Goal: Task Accomplishment & Management: Use online tool/utility

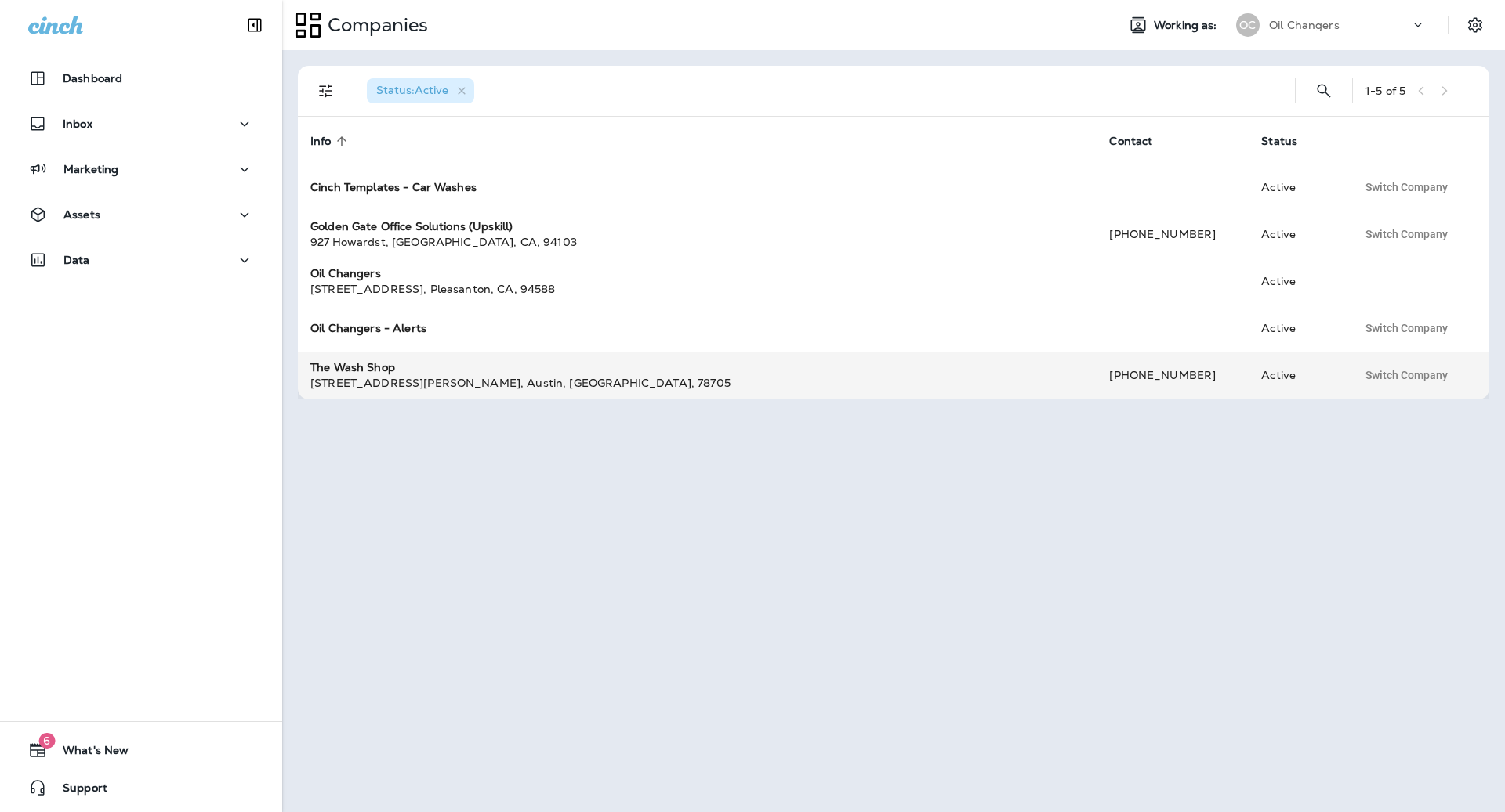
click at [485, 360] on div "The Wash Shop" at bounding box center [697, 367] width 773 height 15
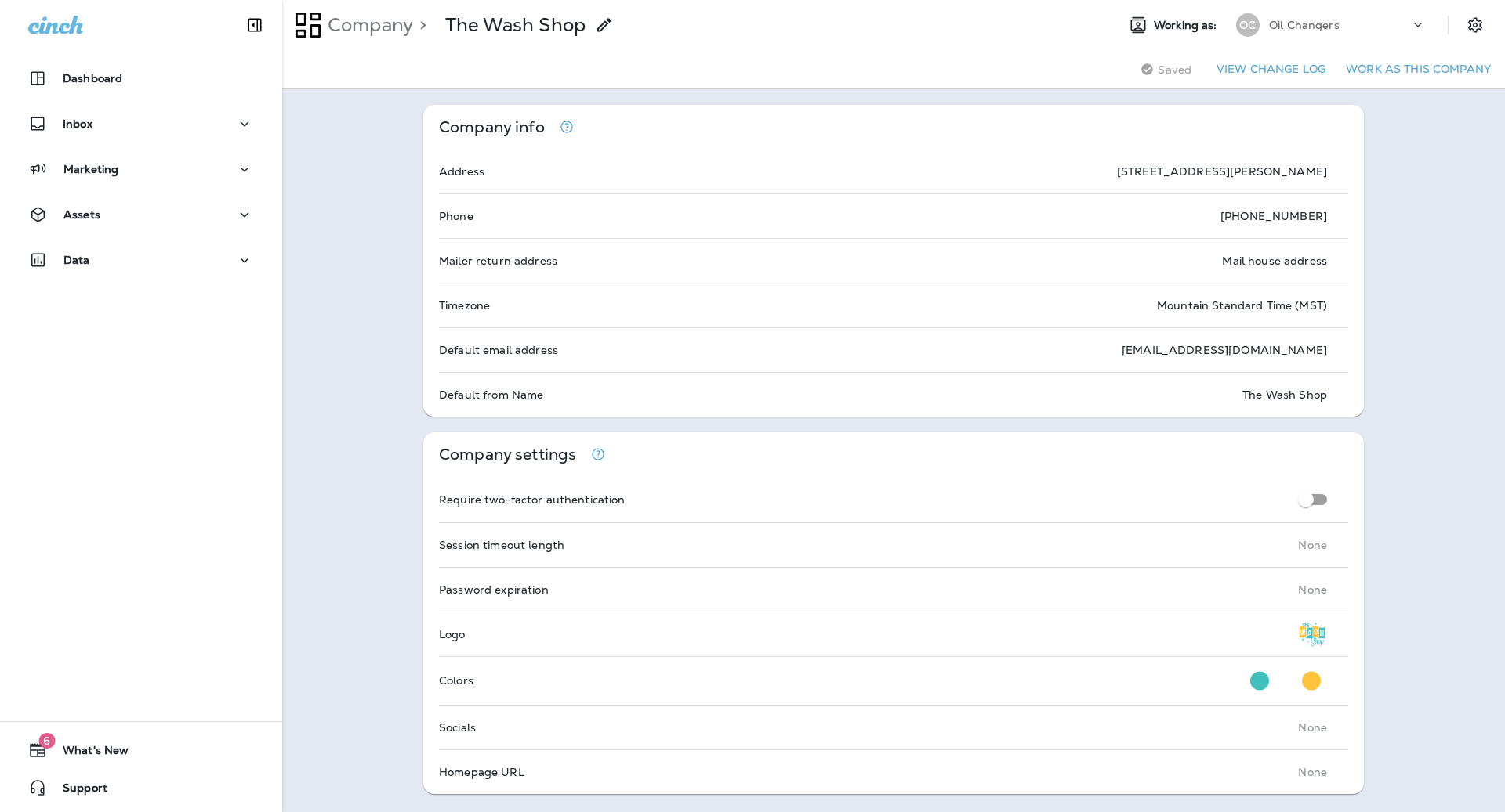
click at [1419, 22] on icon at bounding box center [1418, 25] width 15 height 15
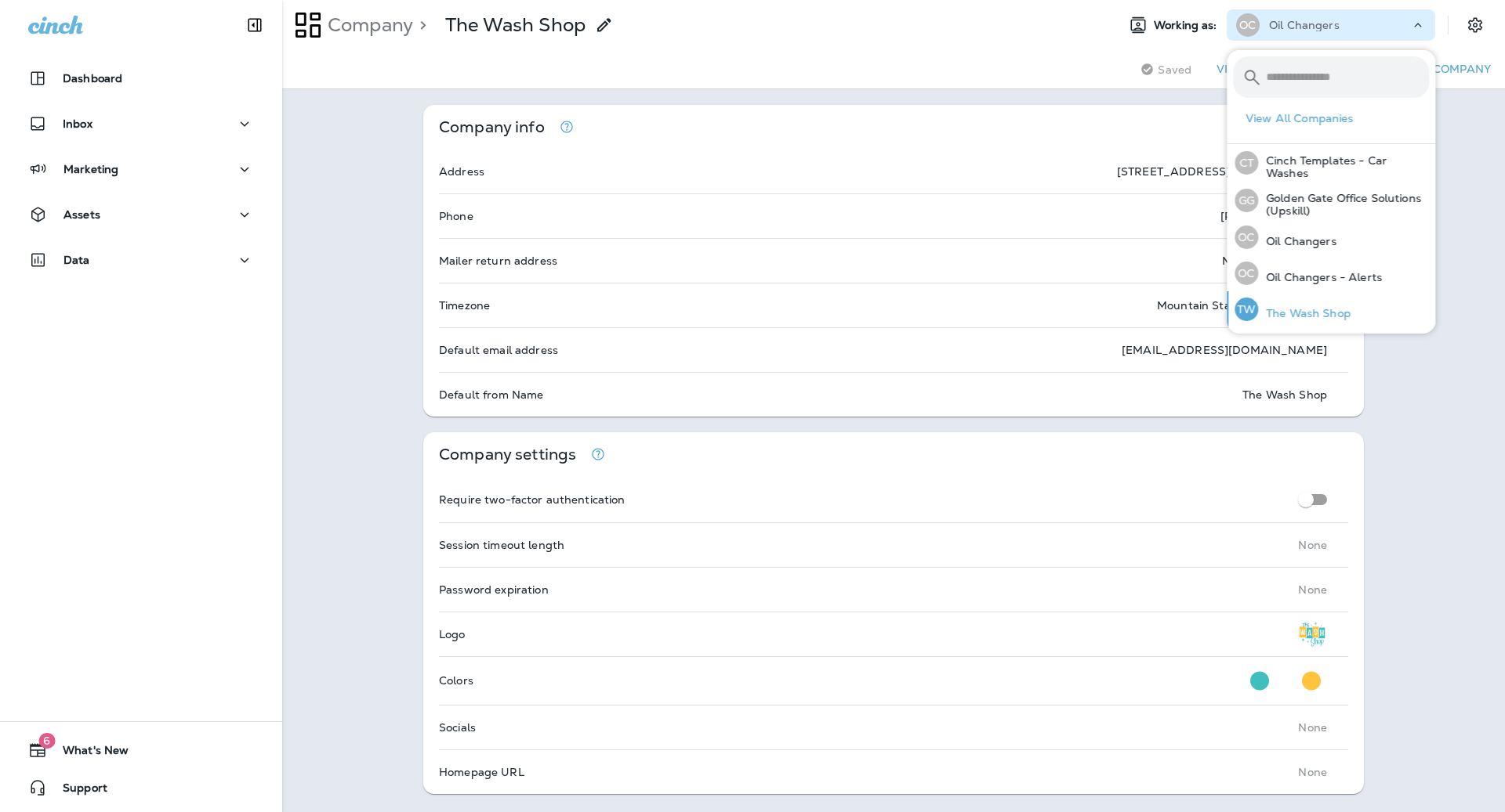
click at [1330, 307] on p "The Wash Shop" at bounding box center [1304, 313] width 92 height 12
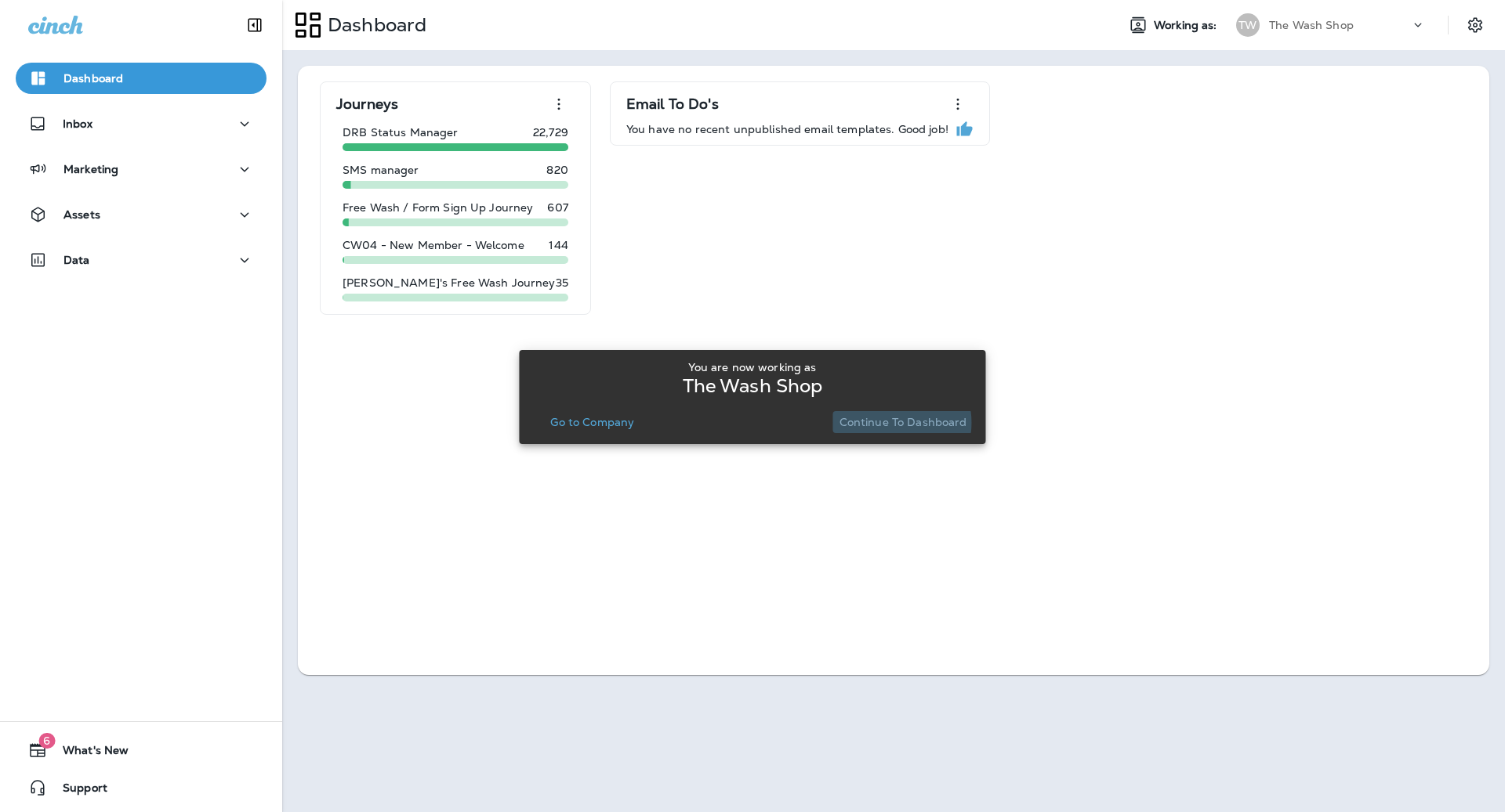
click at [895, 423] on p "Continue to Dashboard" at bounding box center [903, 422] width 128 height 12
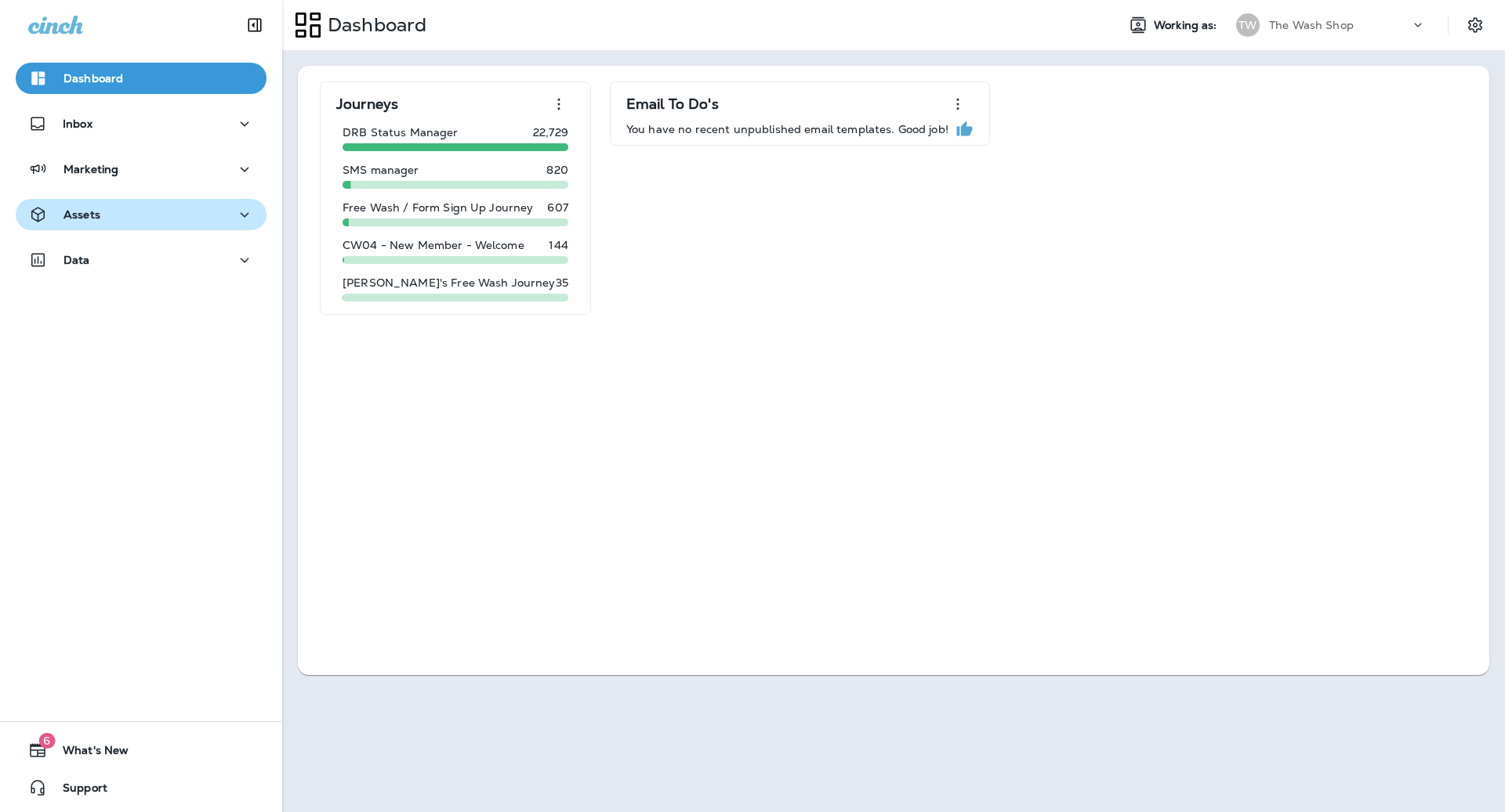
click at [111, 208] on div "Assets" at bounding box center [140, 215] width 225 height 19
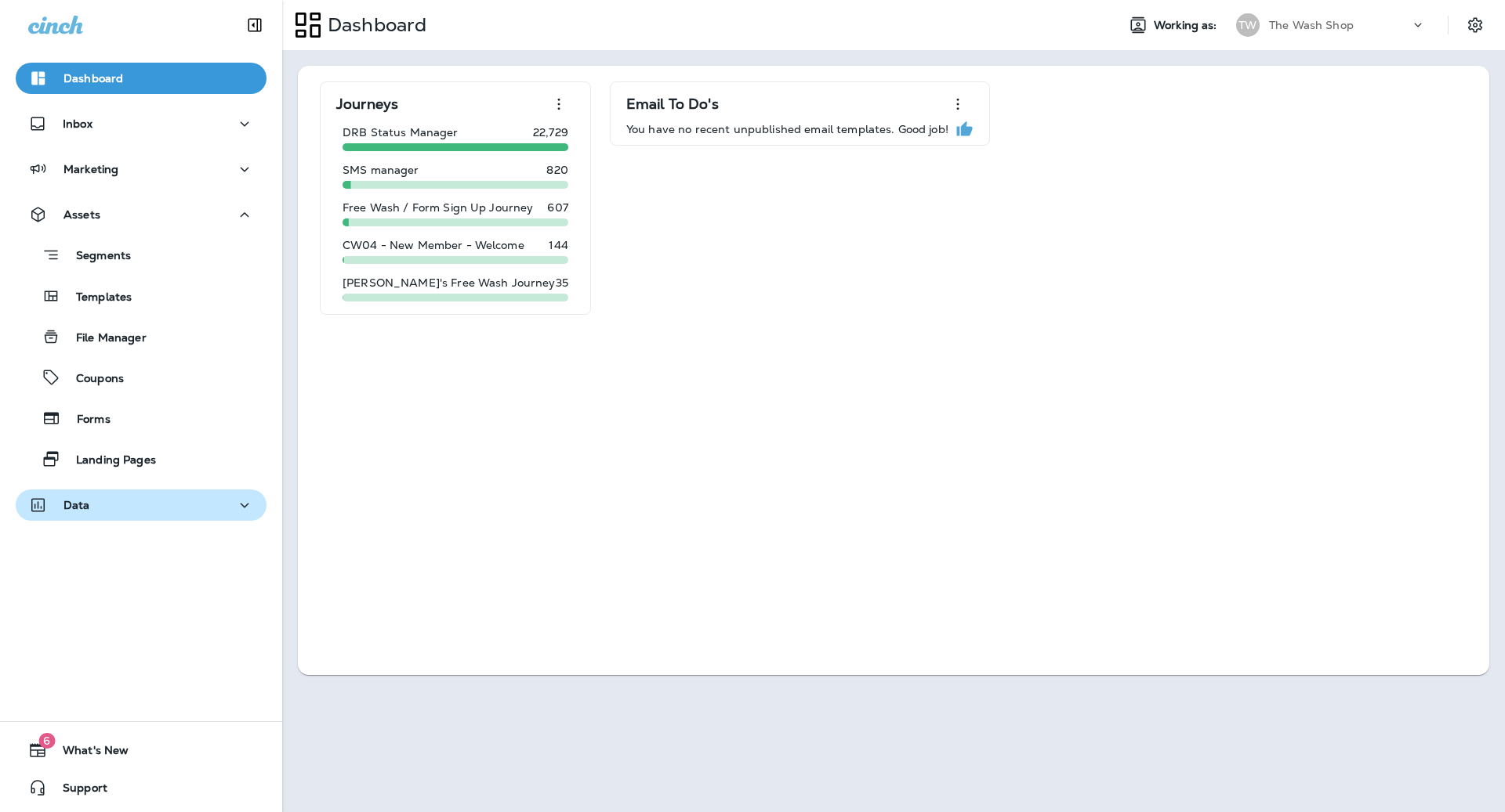
click at [118, 502] on div "Data" at bounding box center [140, 505] width 225 height 19
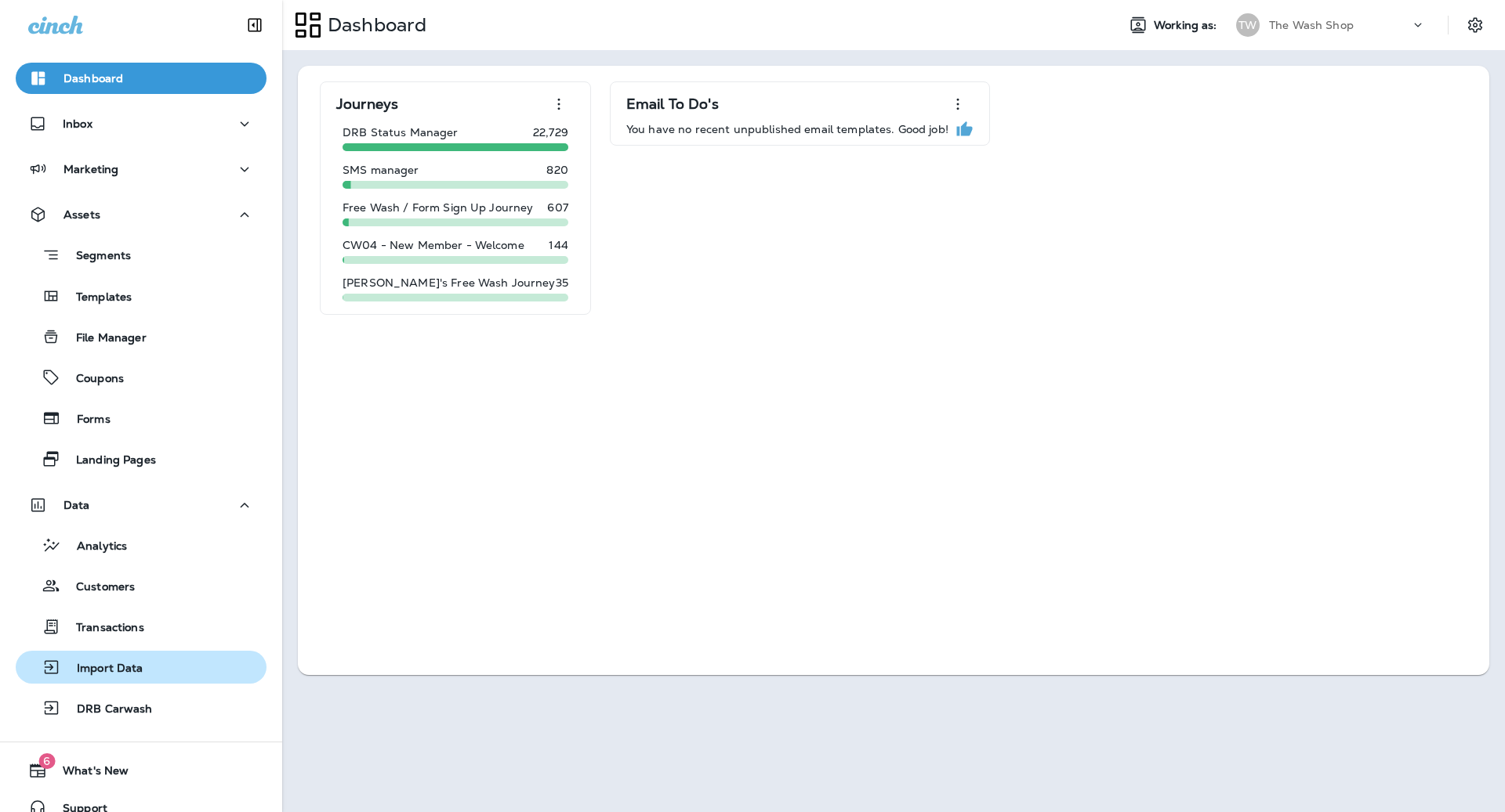
scroll to position [19, 0]
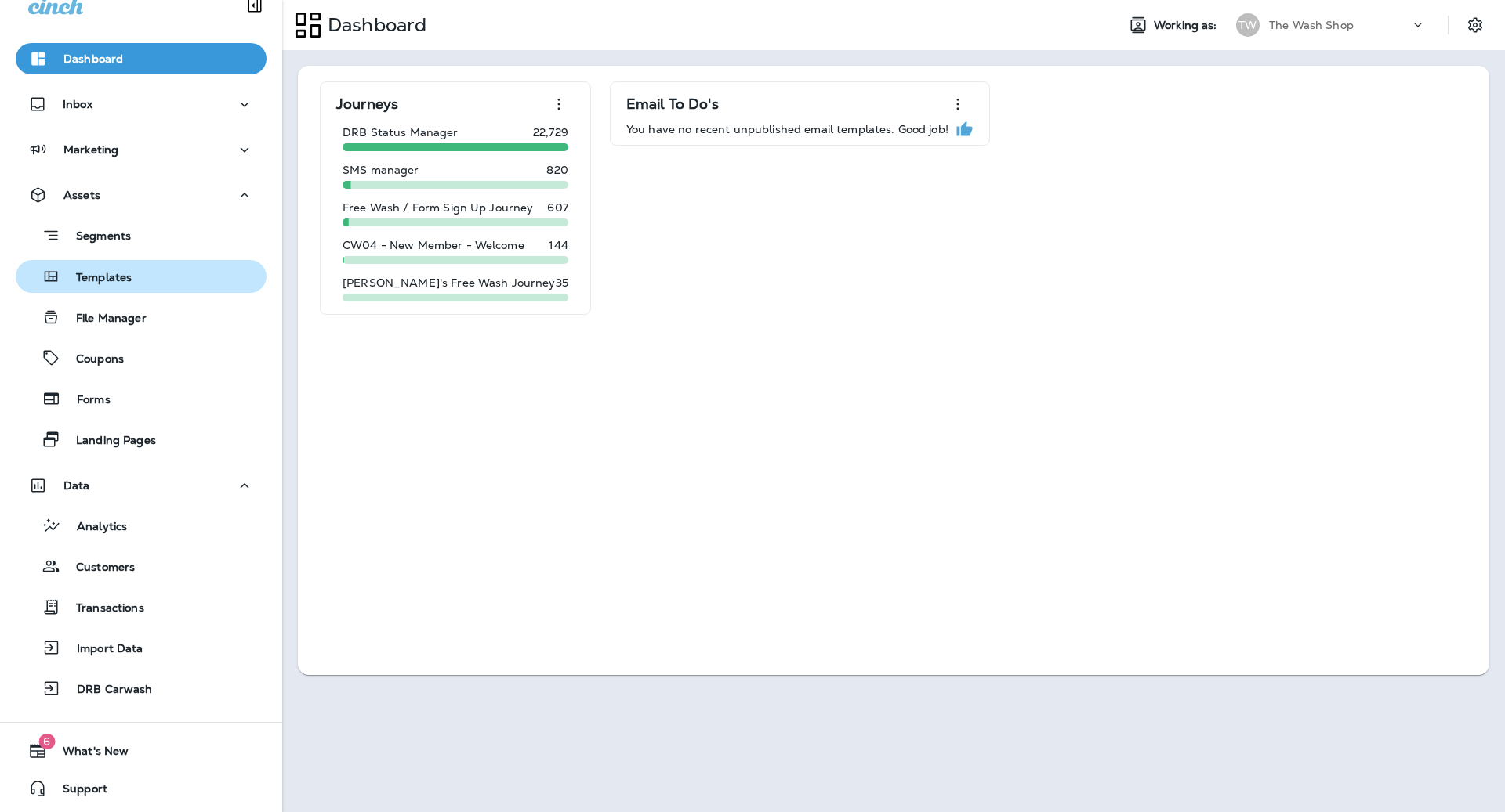
click at [162, 267] on div "Templates" at bounding box center [141, 276] width 238 height 24
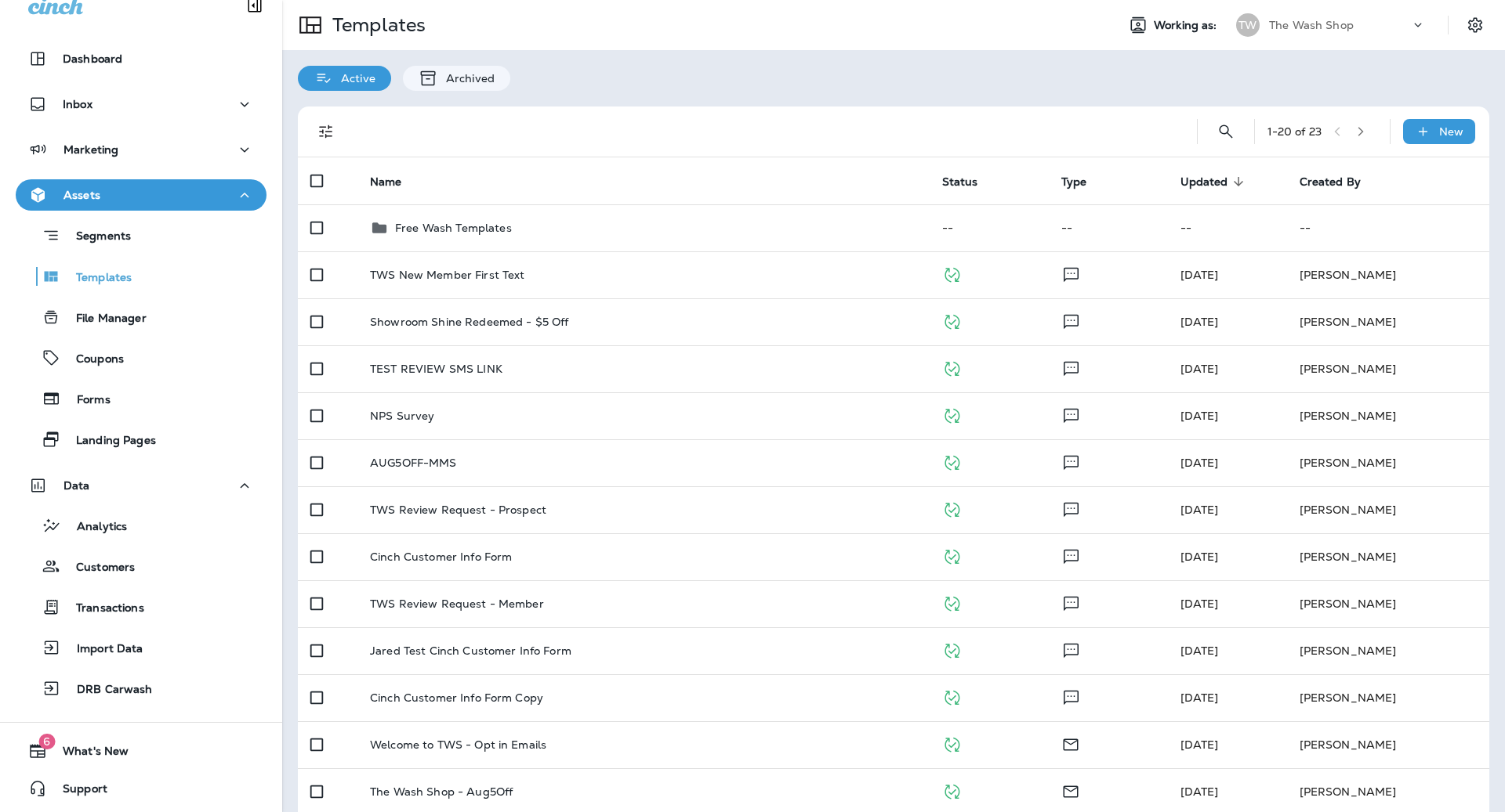
click at [1237, 142] on div "1 - 20 of 23 New" at bounding box center [897, 131] width 1172 height 50
click at [1231, 140] on icon "Search Templates" at bounding box center [1226, 131] width 19 height 19
type input "*******"
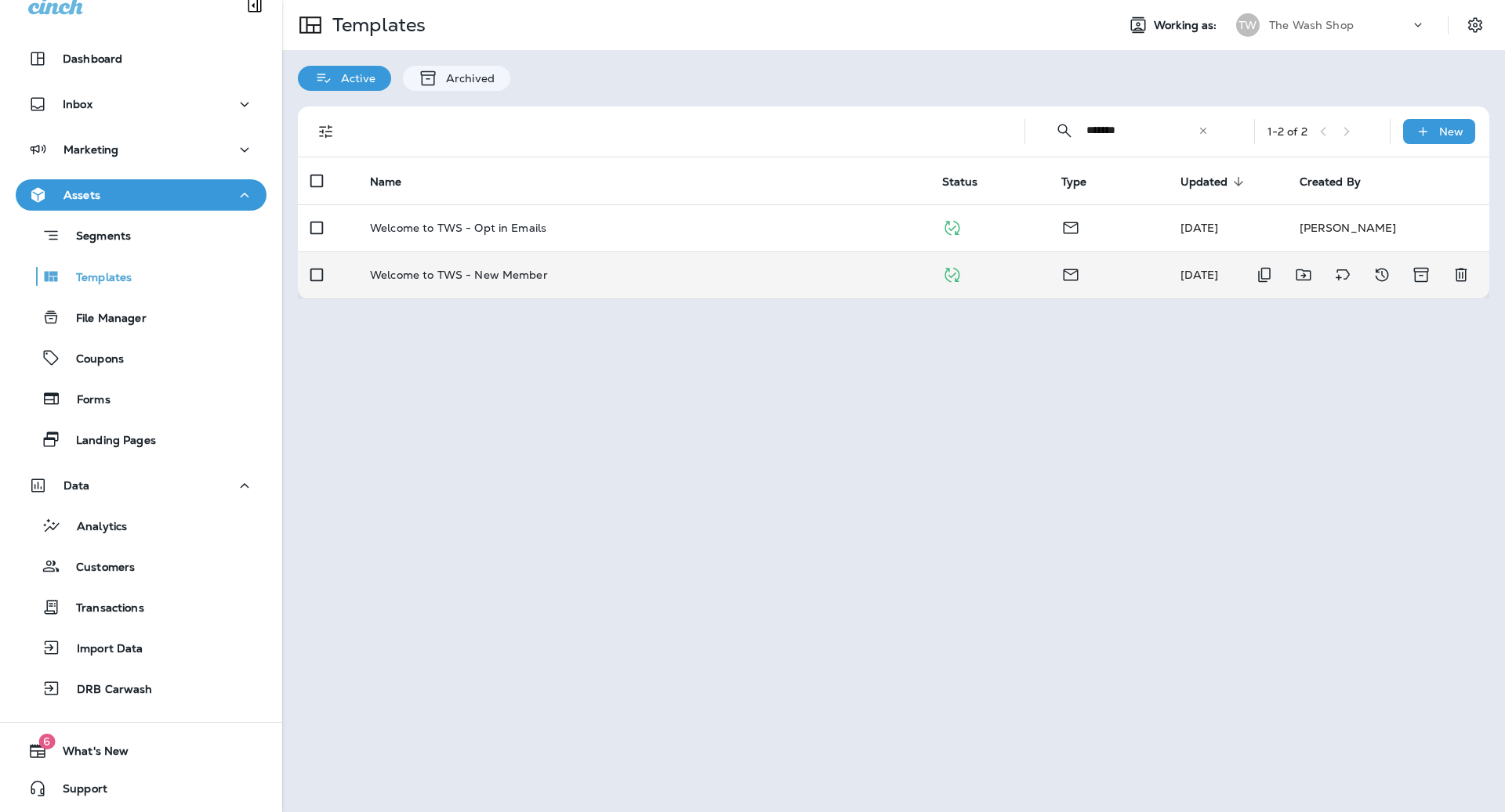
click at [820, 276] on div "Welcome to TWS - New Member" at bounding box center [644, 274] width 547 height 12
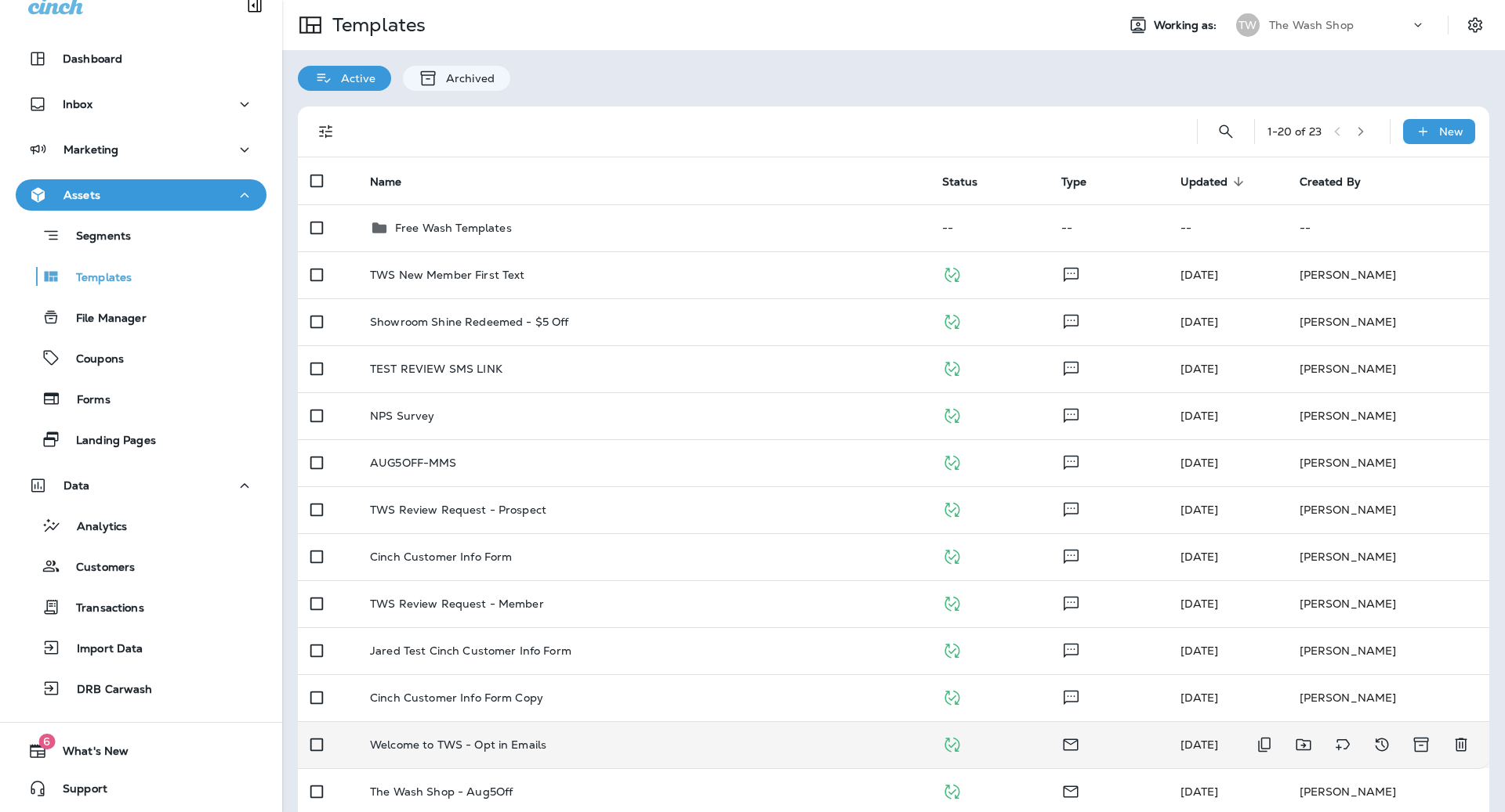
click at [704, 743] on div "Welcome to TWS - Opt in Emails" at bounding box center [644, 744] width 547 height 12
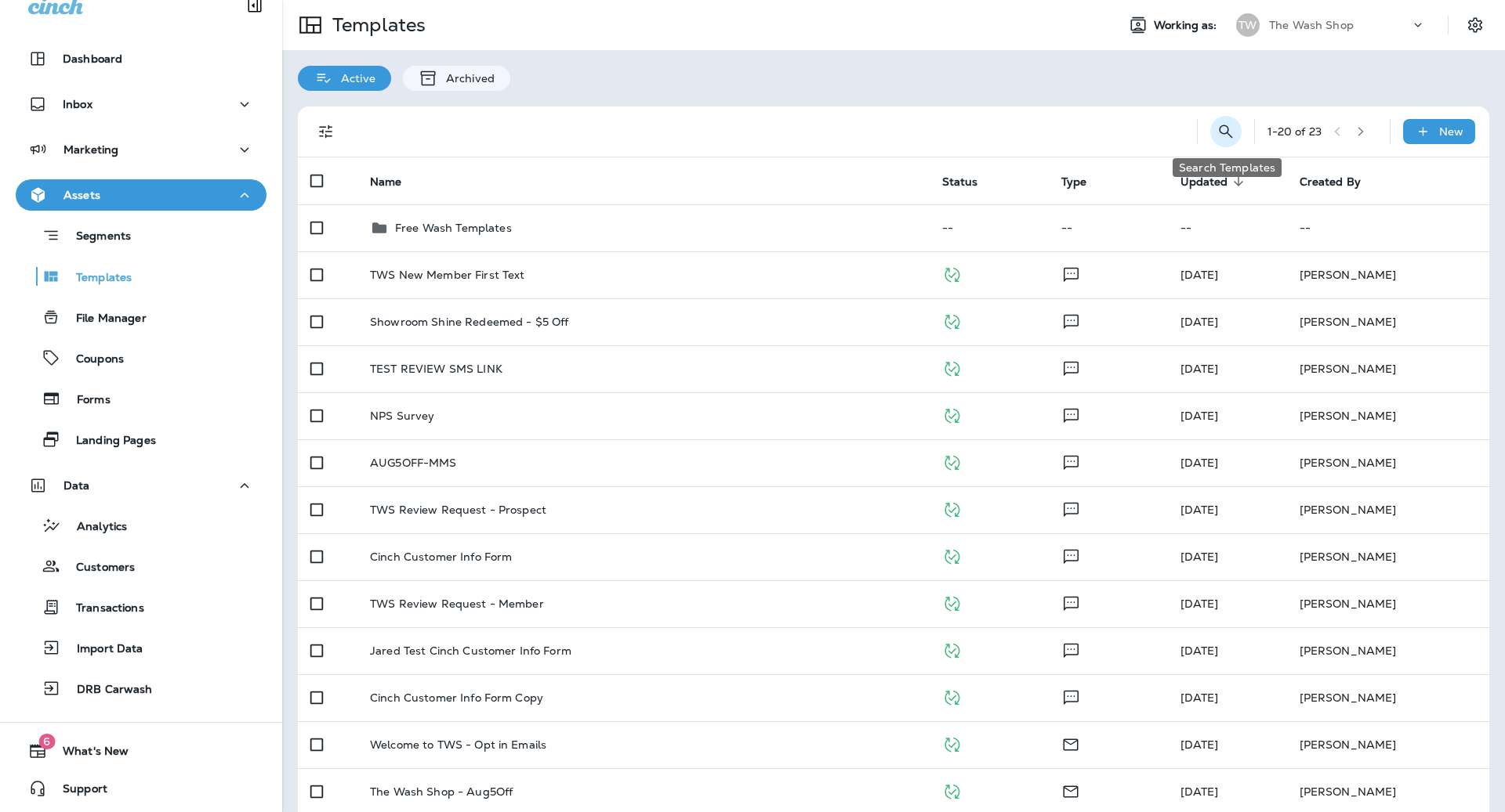
click at [1228, 134] on icon "Search Templates" at bounding box center [1225, 131] width 13 height 13
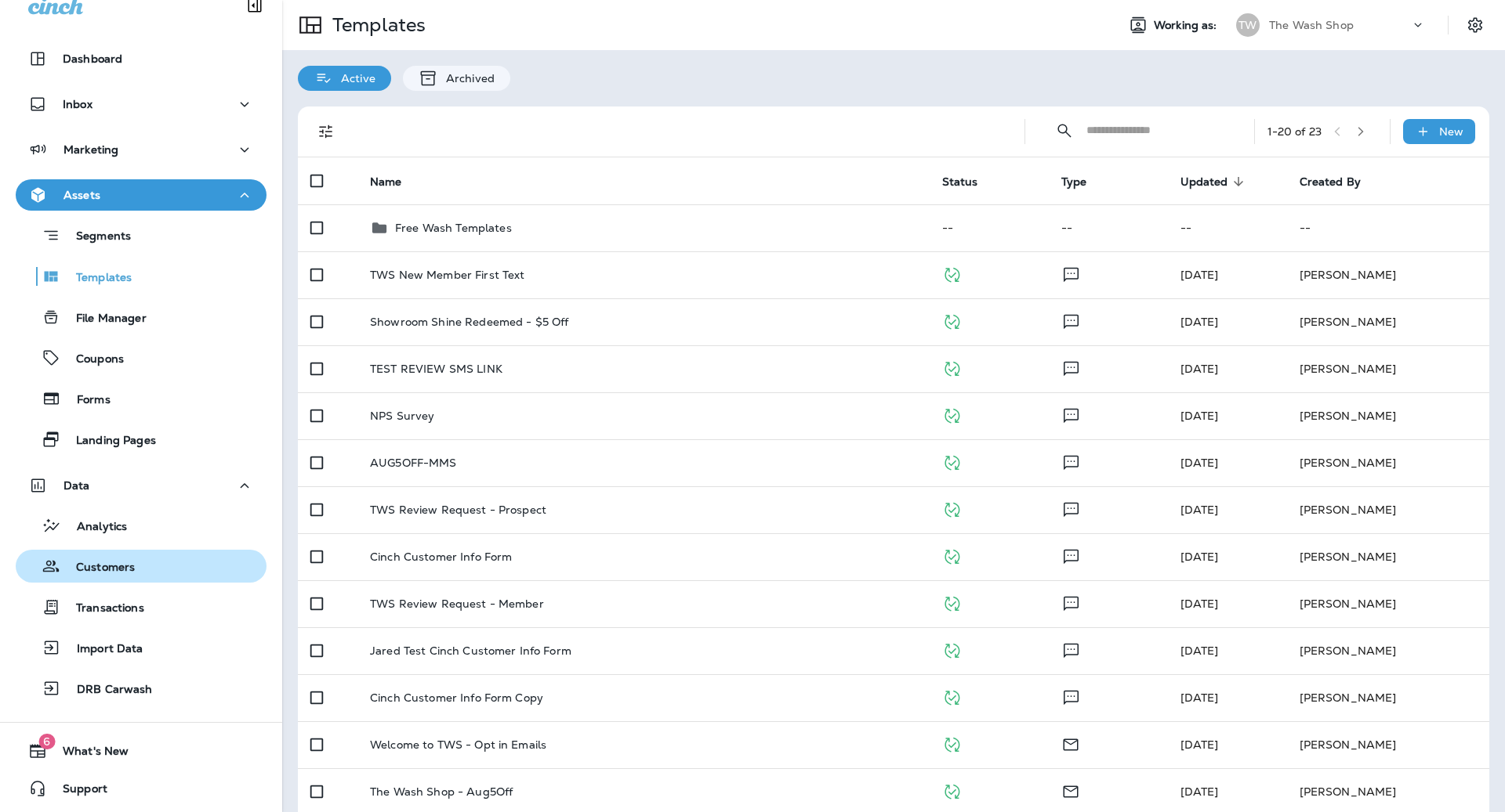
click at [151, 558] on div "Customers" at bounding box center [141, 566] width 238 height 24
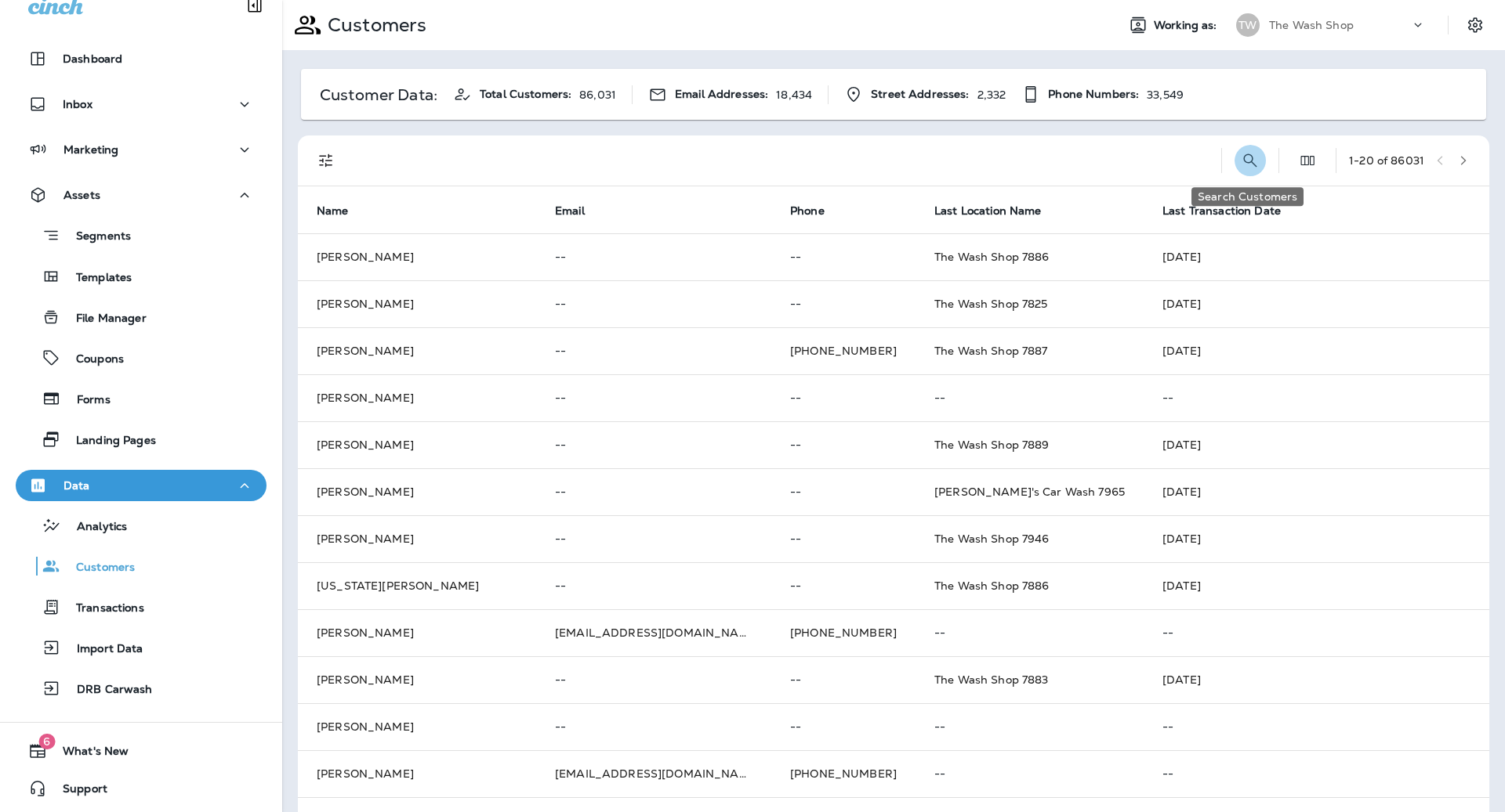
click at [1253, 162] on icon "Search Customers" at bounding box center [1250, 161] width 19 height 19
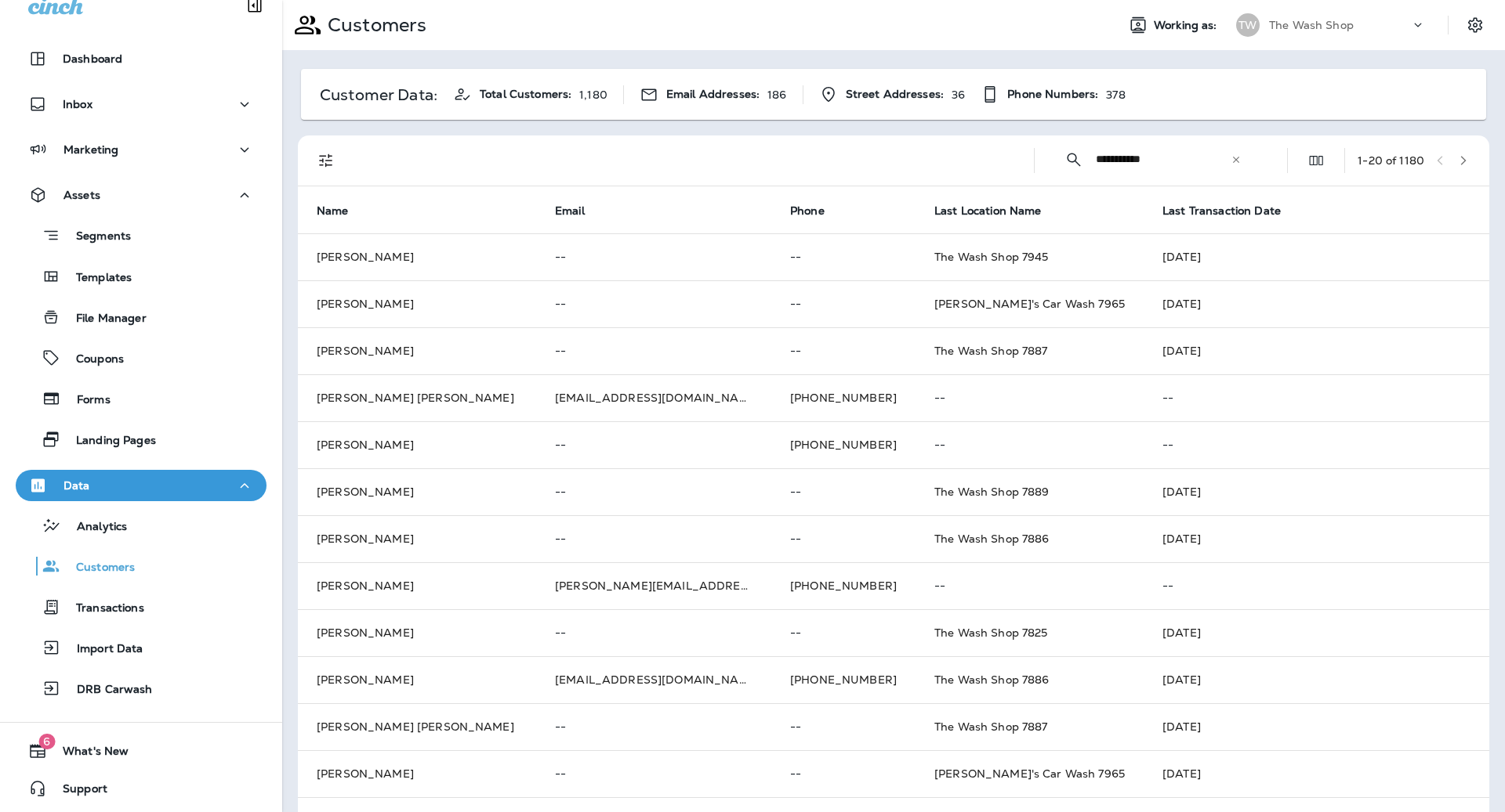
type input "**********"
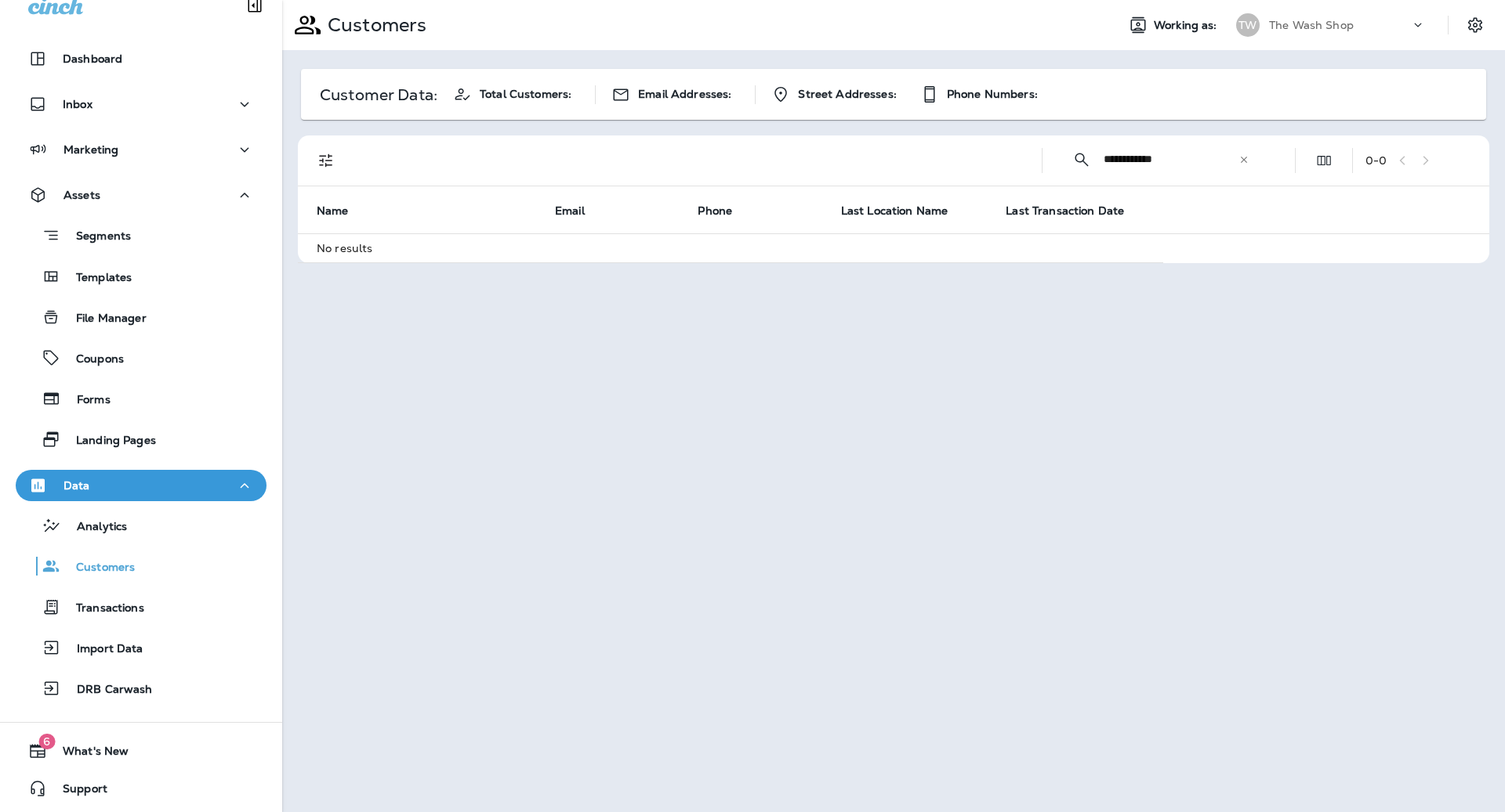
click at [1183, 161] on input "**********" at bounding box center [1170, 159] width 135 height 41
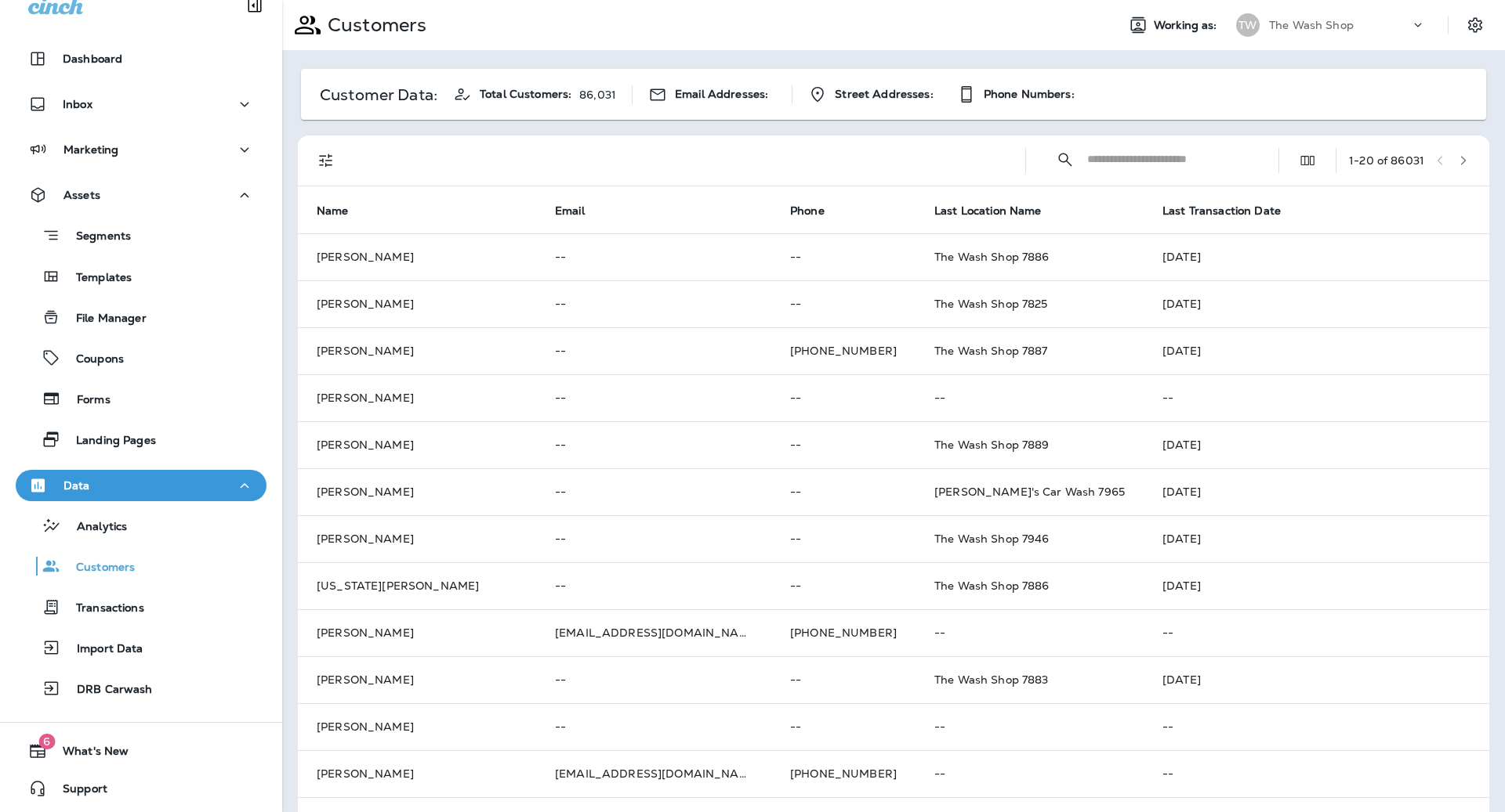
click at [1150, 161] on input "text" at bounding box center [1168, 159] width 163 height 41
paste input "**********"
type input "**********"
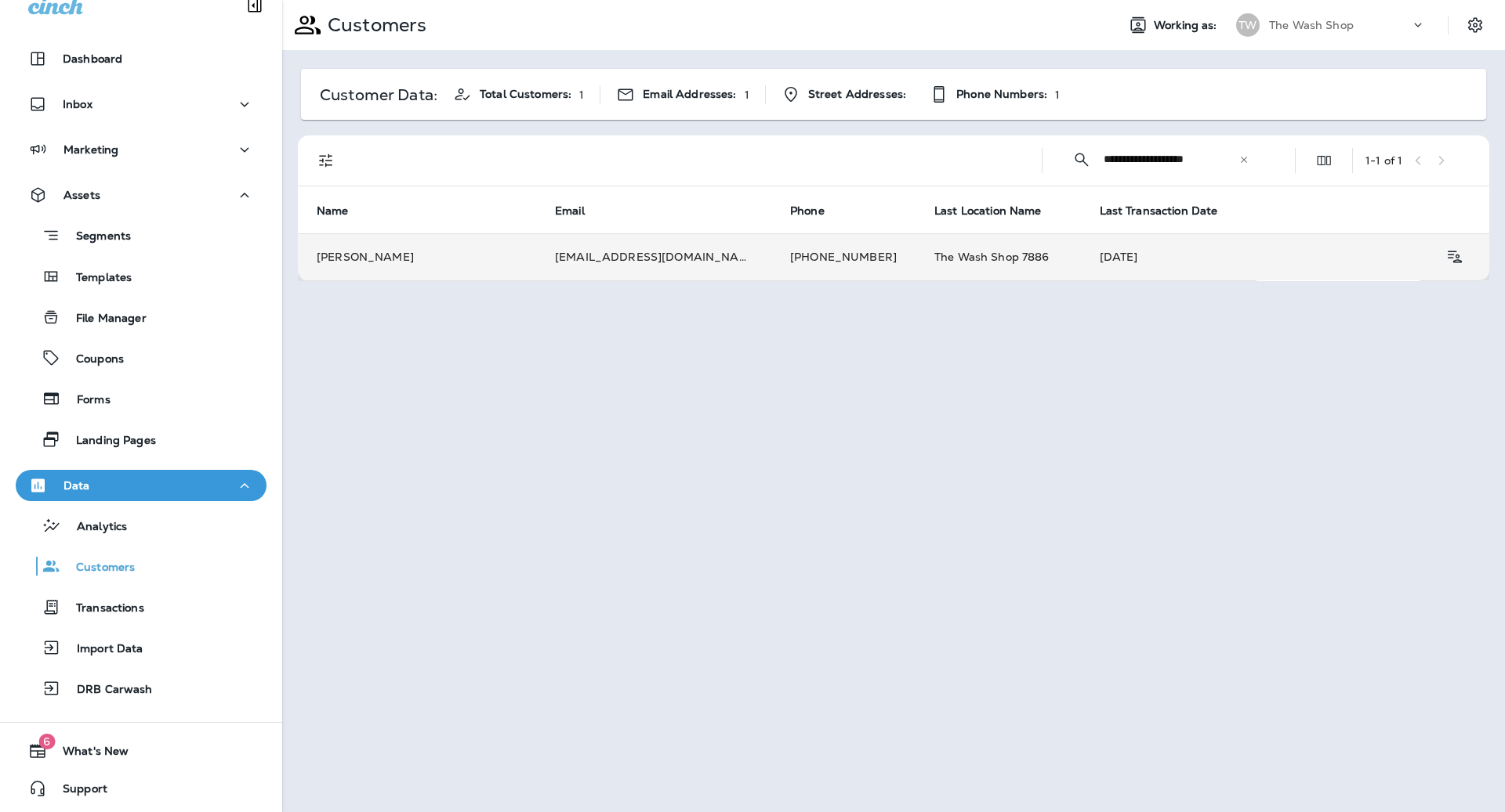
click at [771, 265] on td "[PHONE_NUMBER]" at bounding box center [843, 256] width 144 height 47
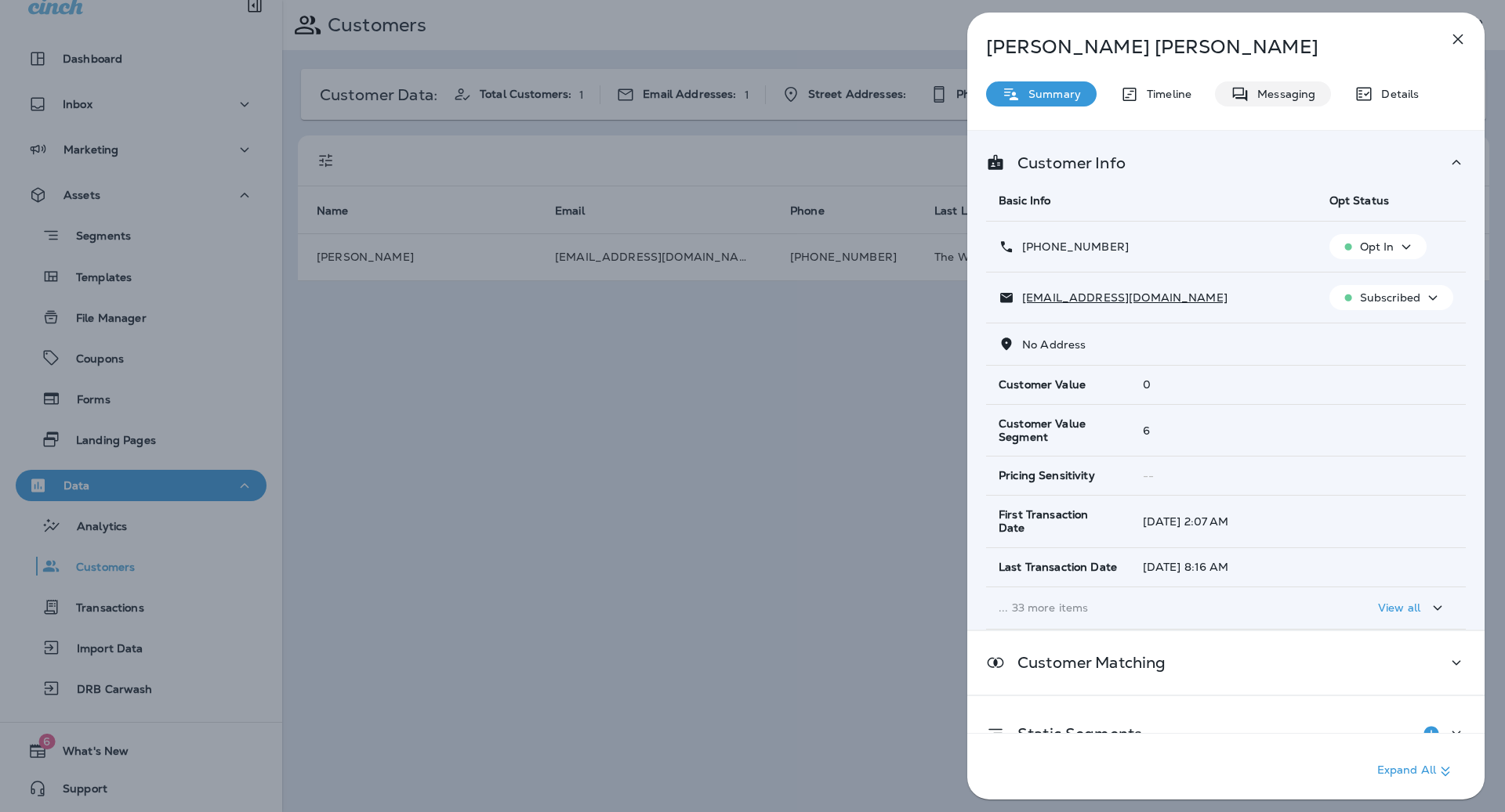
click at [1261, 93] on p "Messaging" at bounding box center [1282, 93] width 66 height 12
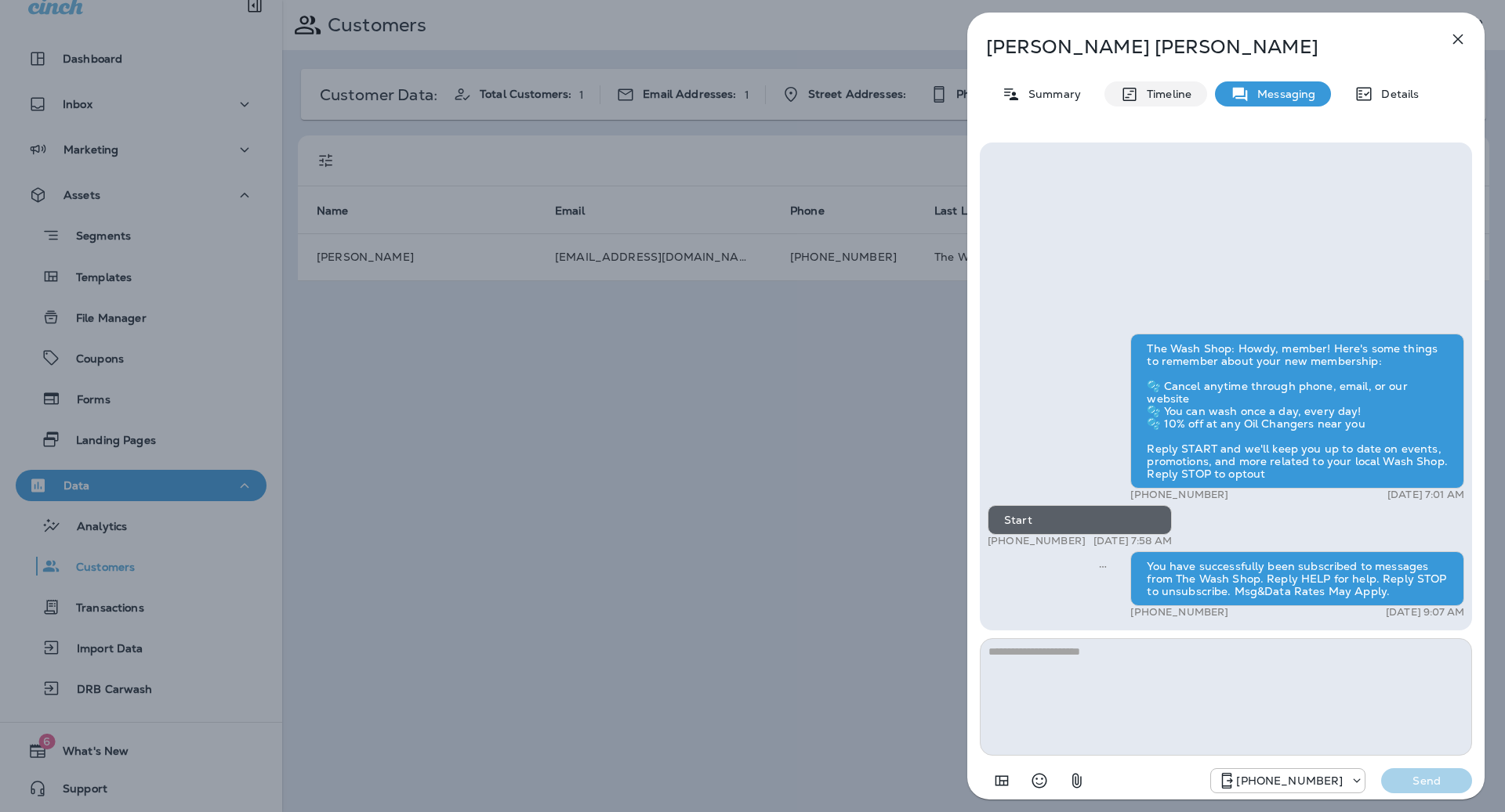
click at [1167, 89] on p "Timeline" at bounding box center [1164, 93] width 53 height 12
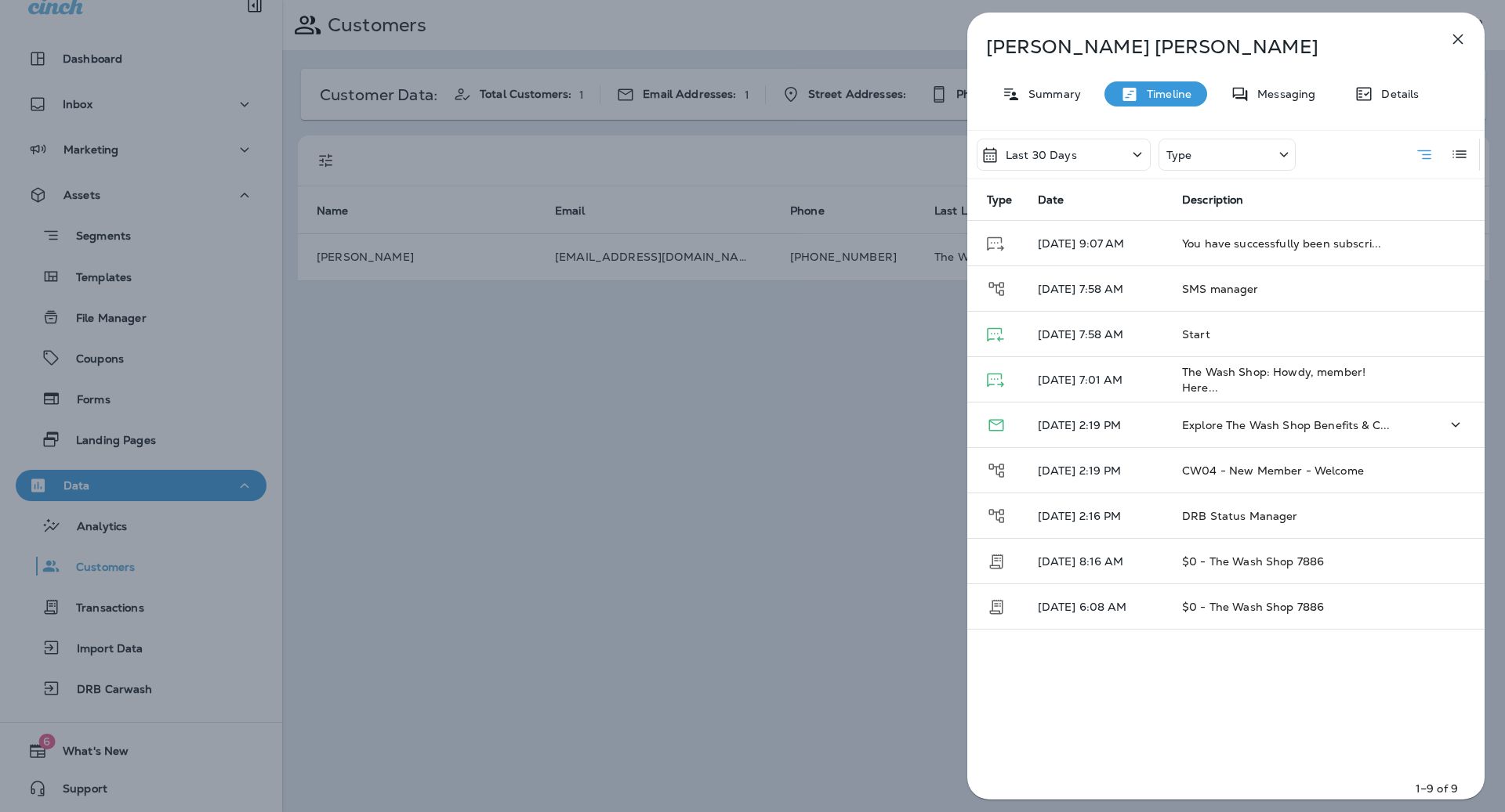
click at [1364, 432] on td "Explore The Wash Shop Benefits & C..." at bounding box center [1284, 425] width 230 height 45
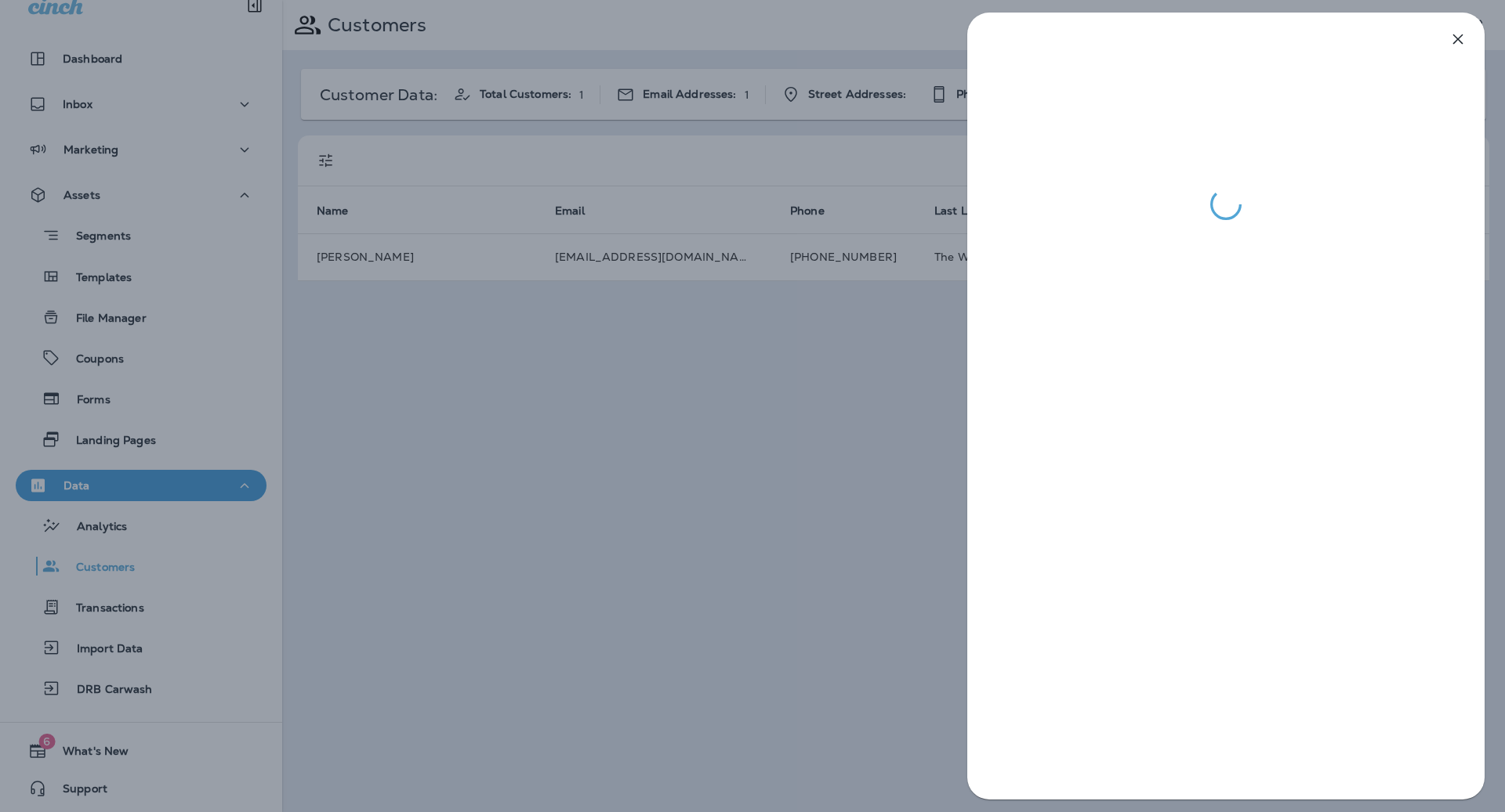
drag, startPoint x: 302, startPoint y: 430, endPoint x: 285, endPoint y: 437, distance: 18.4
click at [289, 436] on div at bounding box center [752, 406] width 1505 height 812
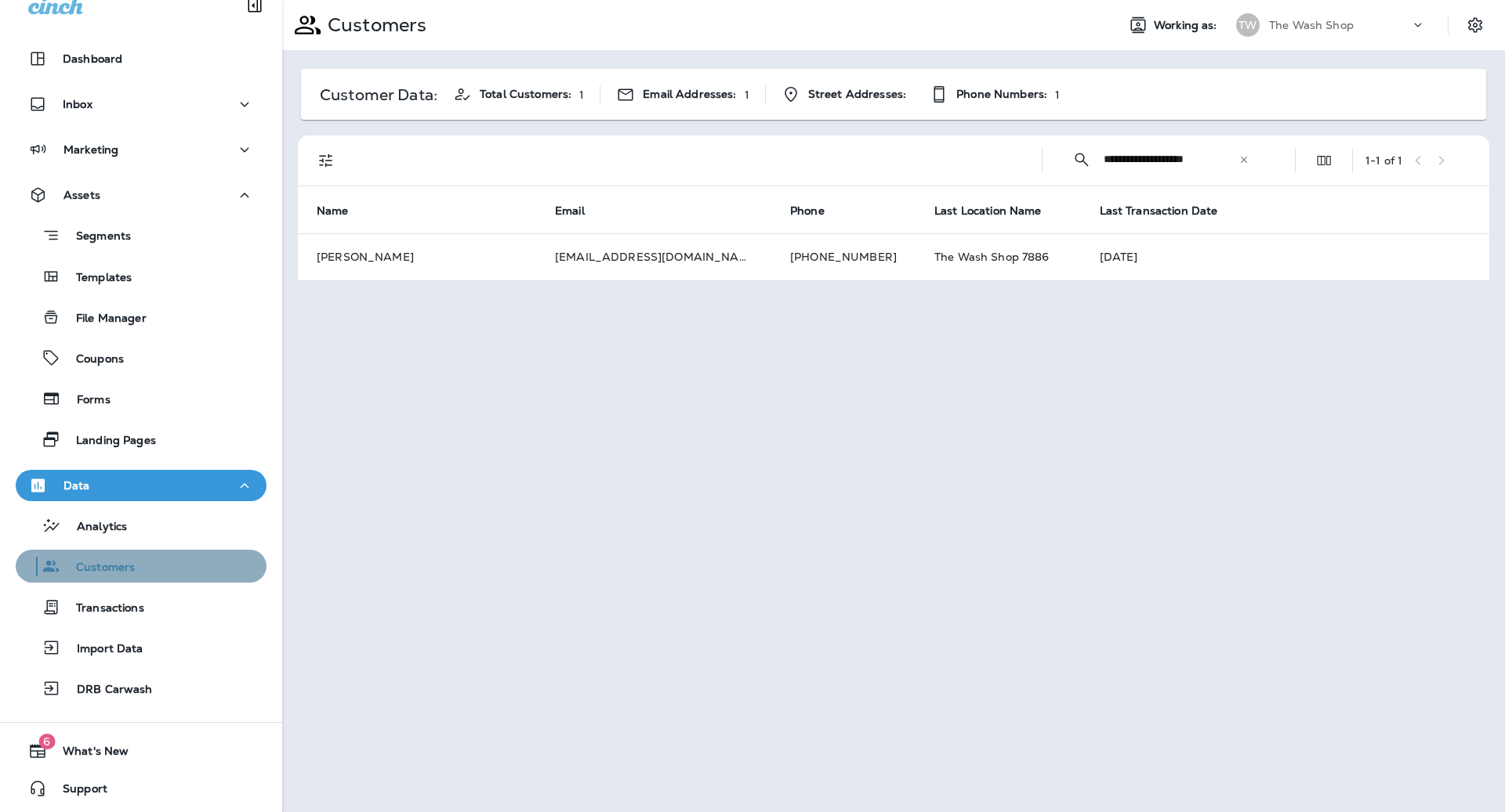
click at [95, 573] on p "Customers" at bounding box center [98, 568] width 75 height 15
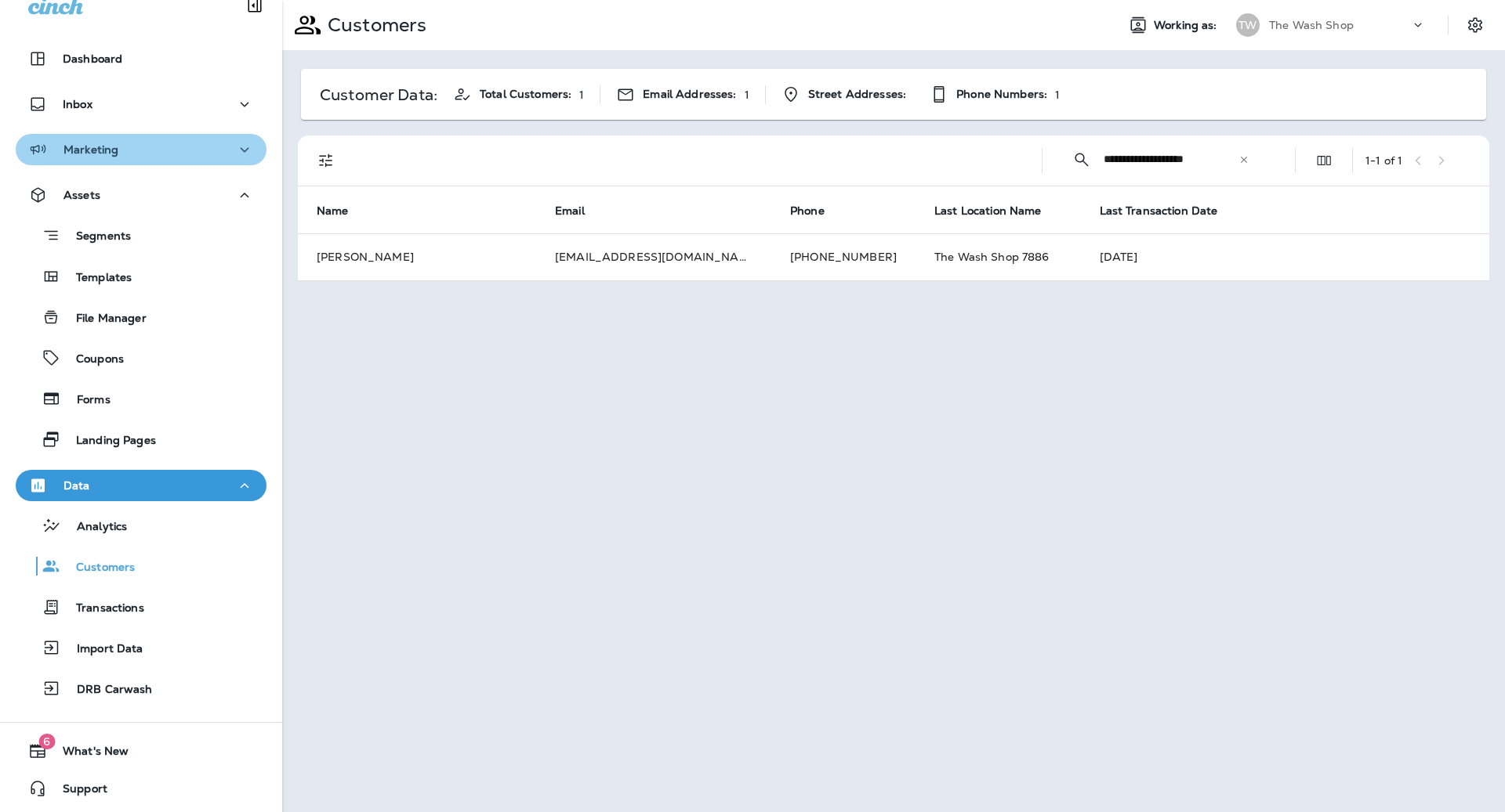
click at [130, 136] on button "Marketing" at bounding box center [140, 150] width 250 height 32
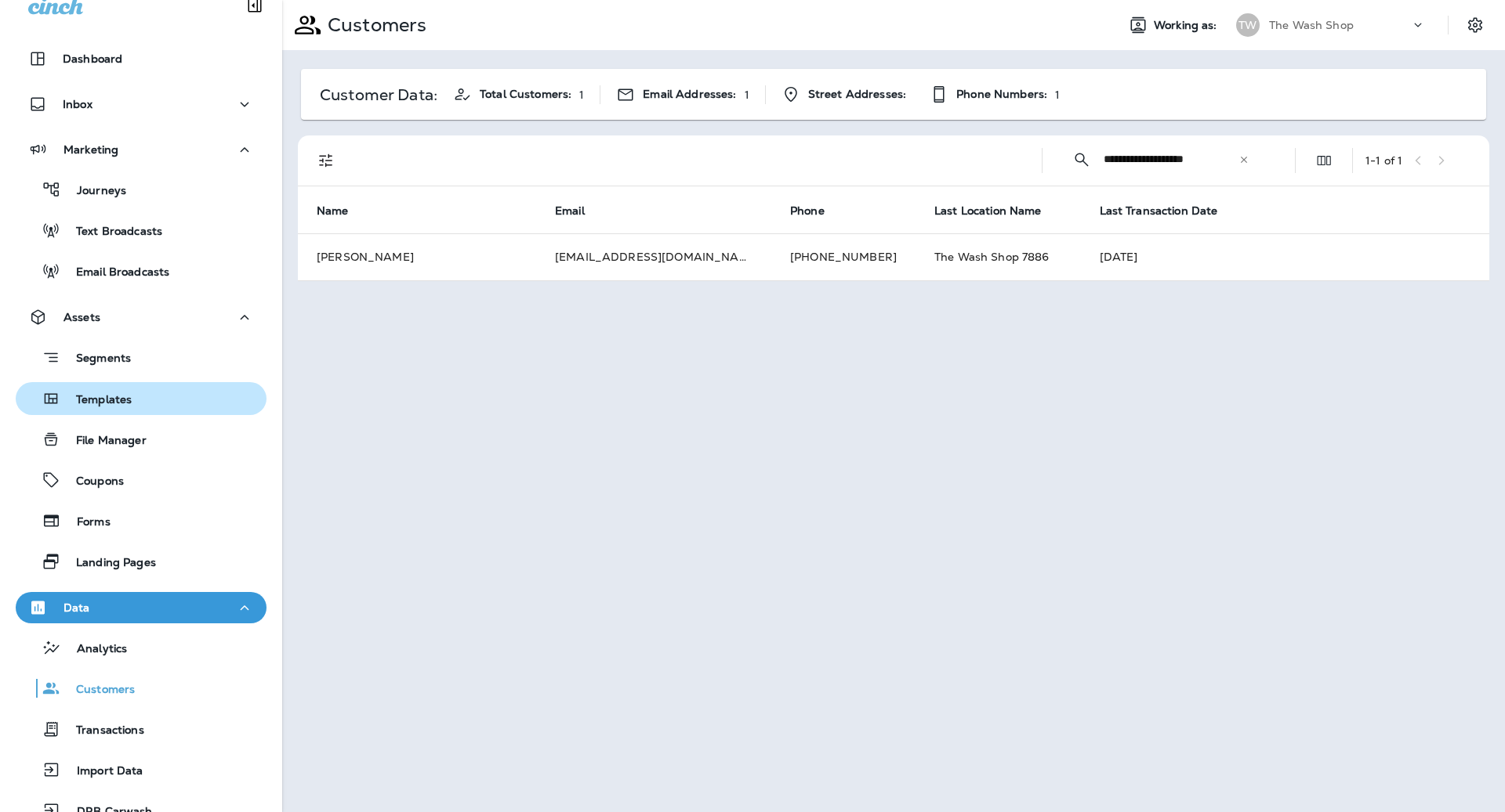
drag, startPoint x: 122, startPoint y: 398, endPoint x: 132, endPoint y: 400, distance: 10.2
click at [122, 399] on p "Templates" at bounding box center [96, 401] width 71 height 15
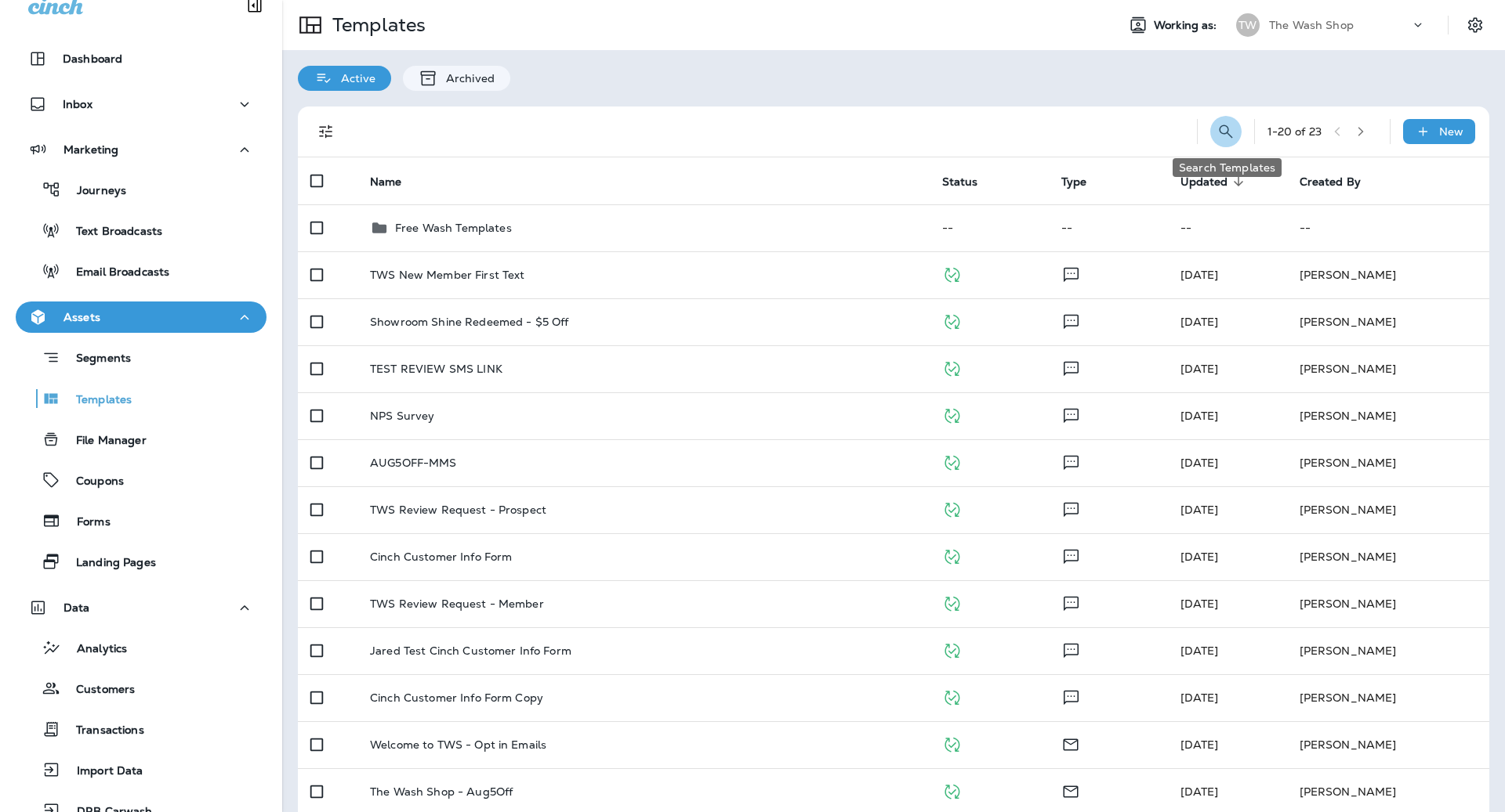
click at [1221, 127] on icon "Search Templates" at bounding box center [1226, 131] width 19 height 19
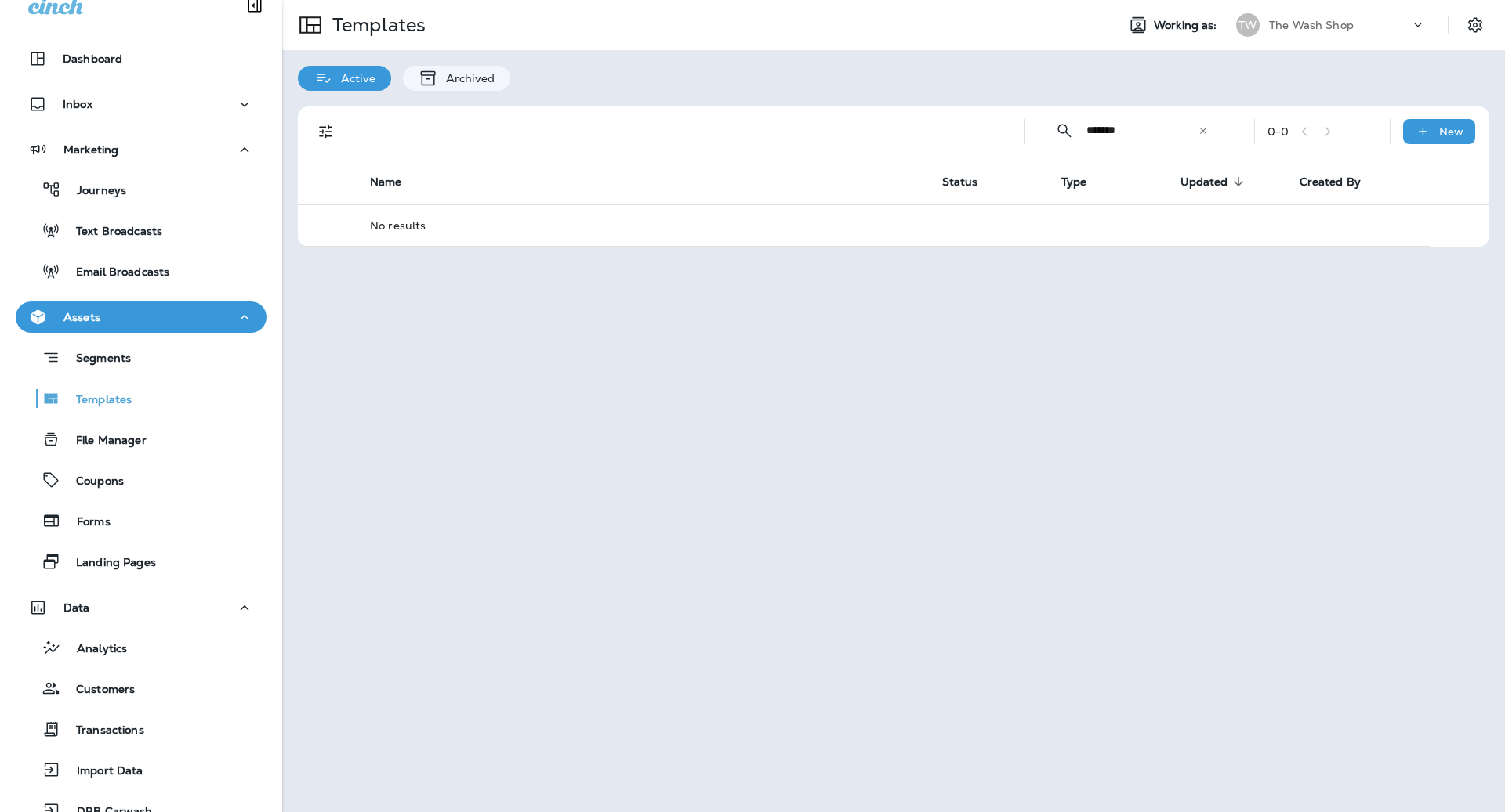
click at [1174, 116] on input "*******" at bounding box center [1141, 129] width 111 height 41
type input "*******"
click at [1203, 130] on icon at bounding box center [1202, 129] width 7 height 7
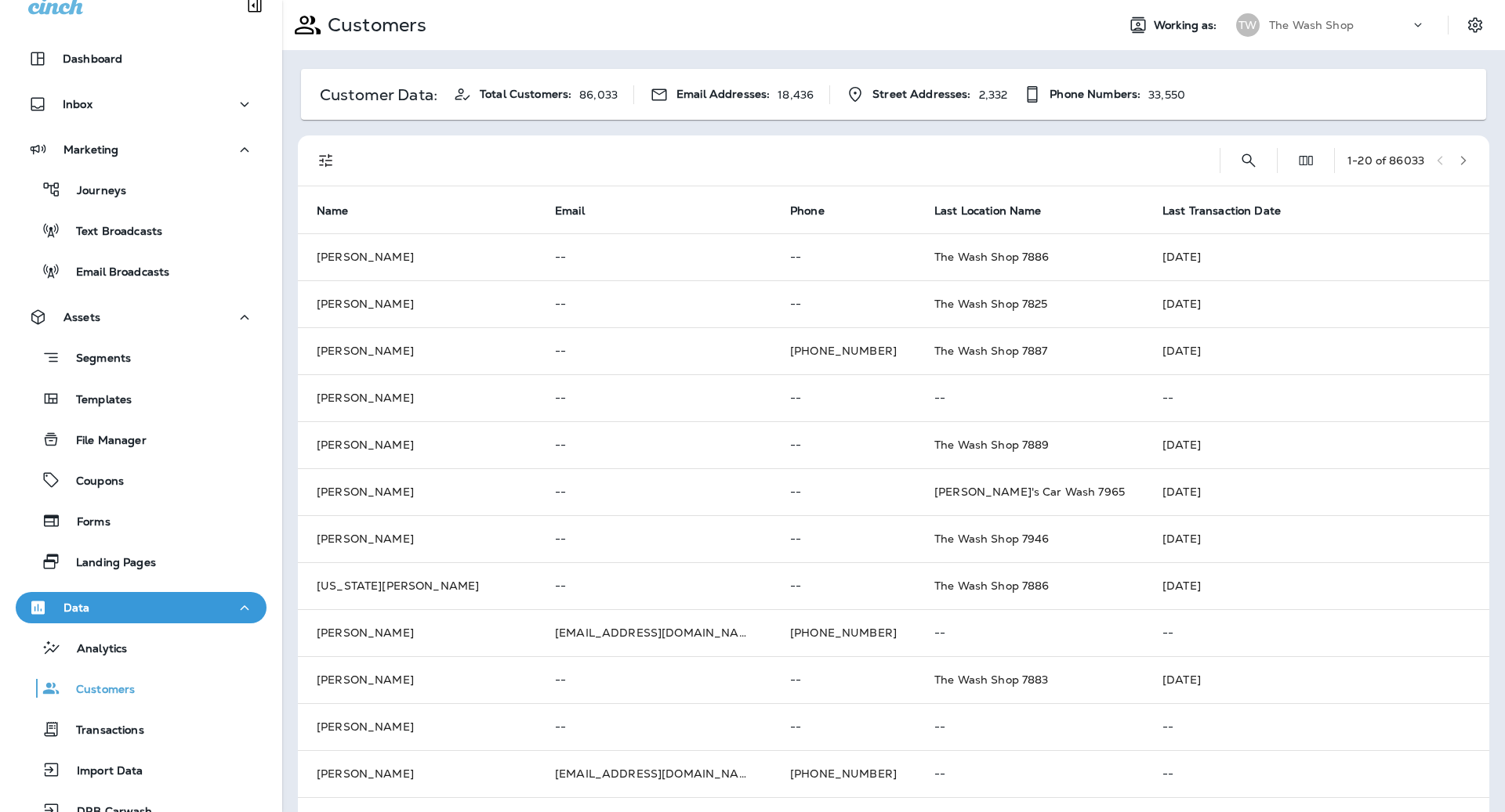
click at [1231, 170] on div "1 - 20 of 86033" at bounding box center [897, 160] width 1172 height 50
click at [1242, 160] on icon "Search Customers" at bounding box center [1249, 161] width 19 height 19
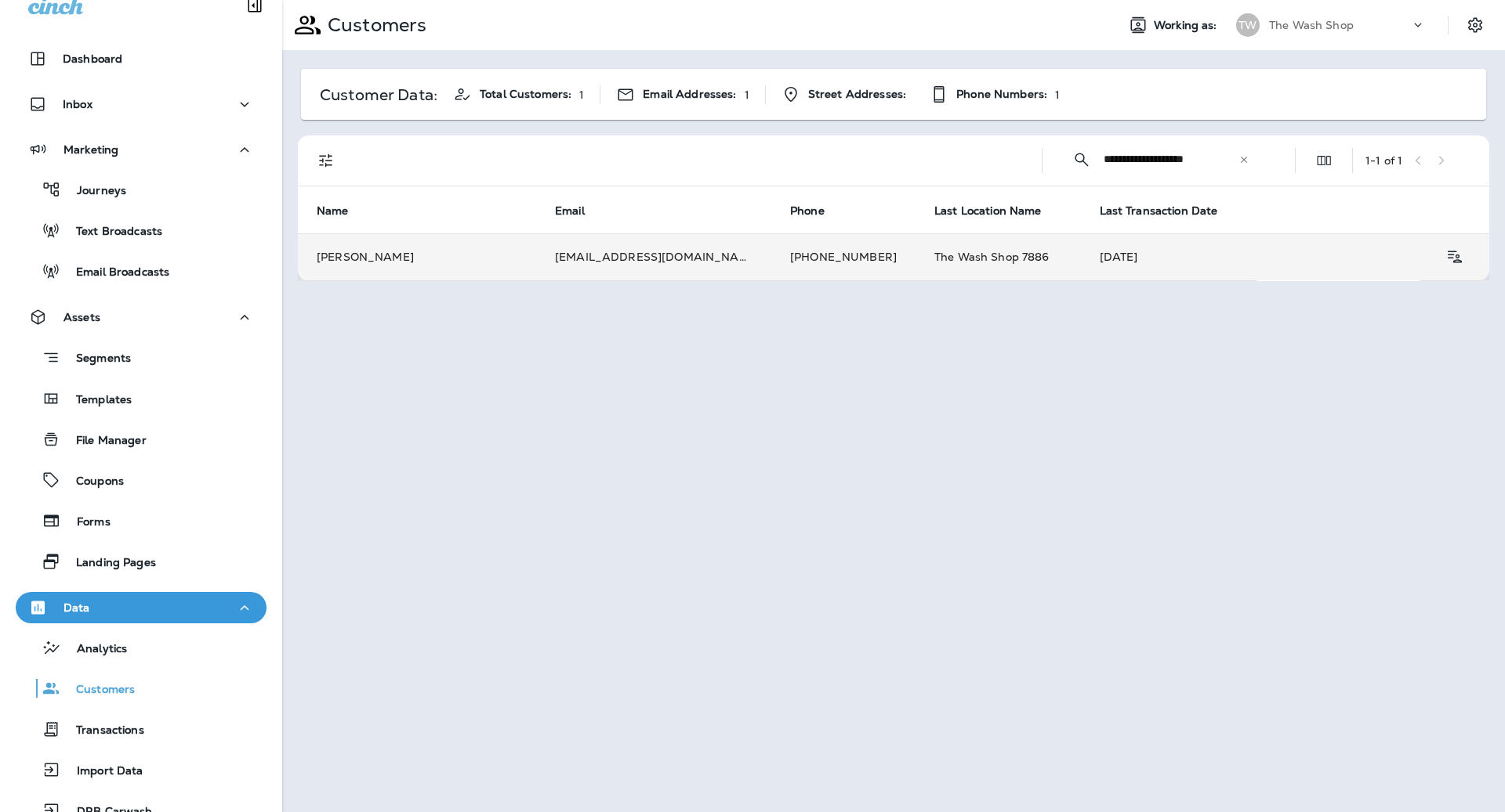
type input "**********"
click at [1144, 253] on td "[DATE]" at bounding box center [1169, 256] width 176 height 47
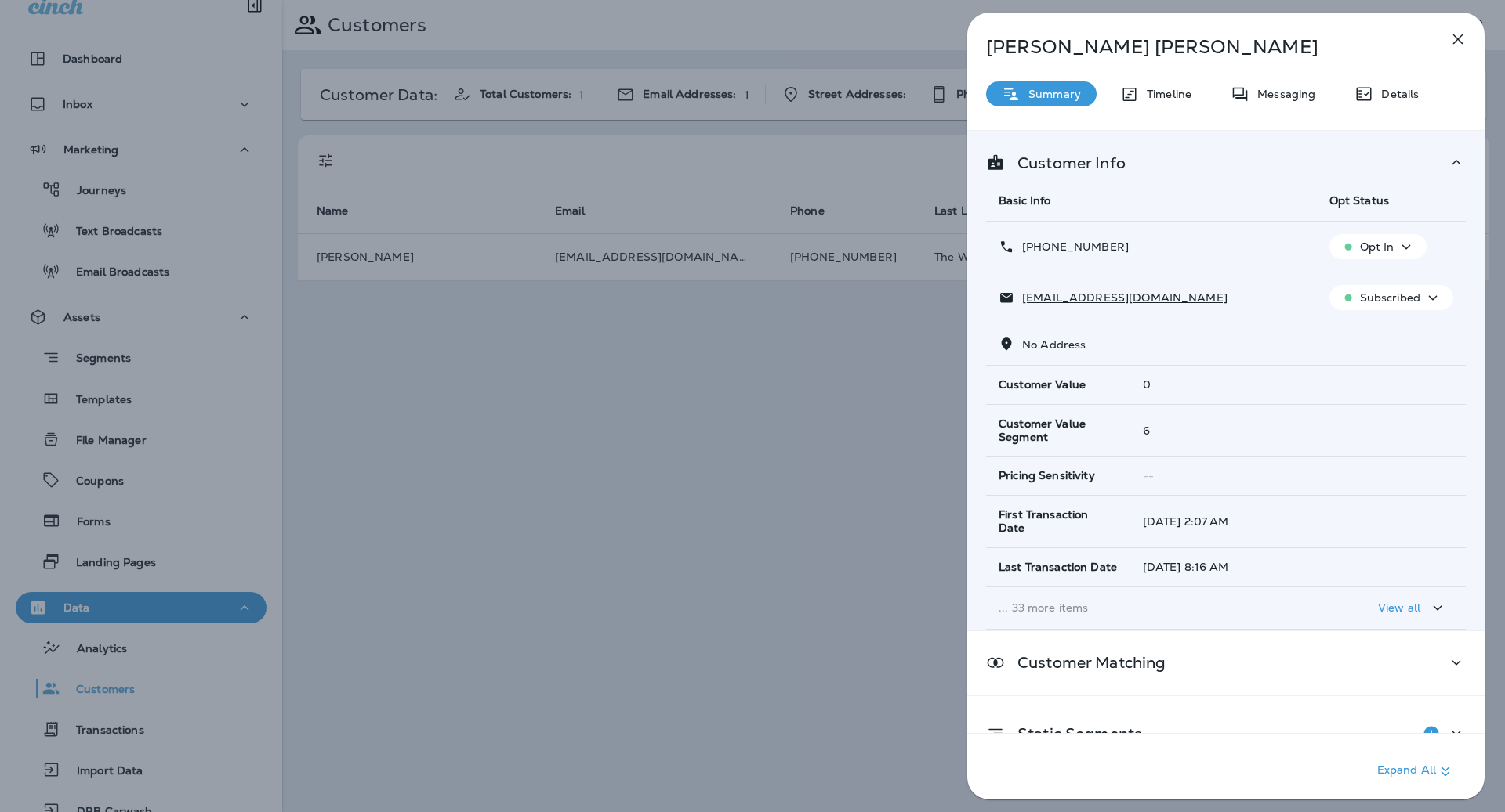
click at [1293, 90] on p "Messaging" at bounding box center [1282, 93] width 66 height 12
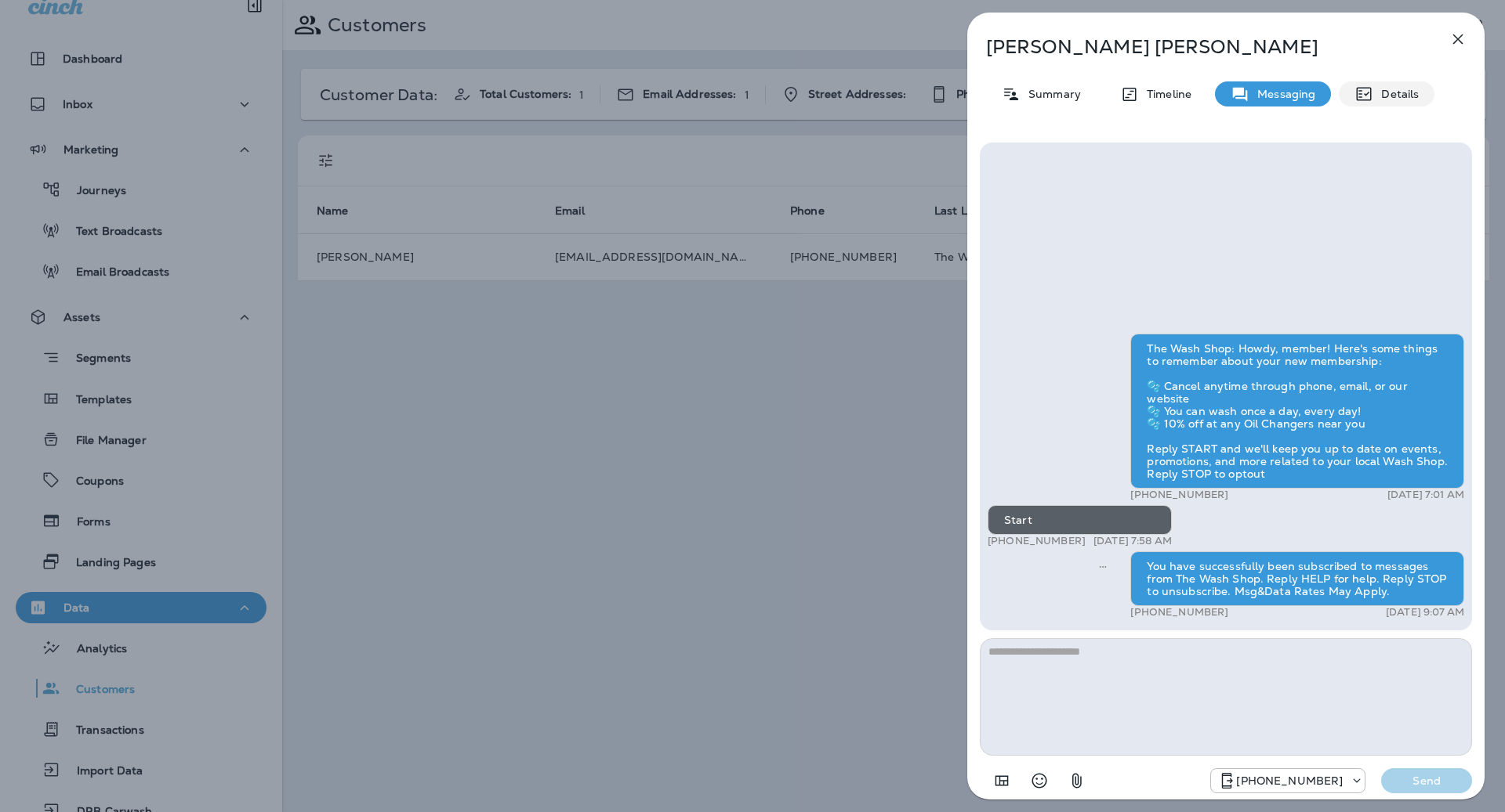
click at [1422, 97] on div "Details" at bounding box center [1386, 94] width 96 height 25
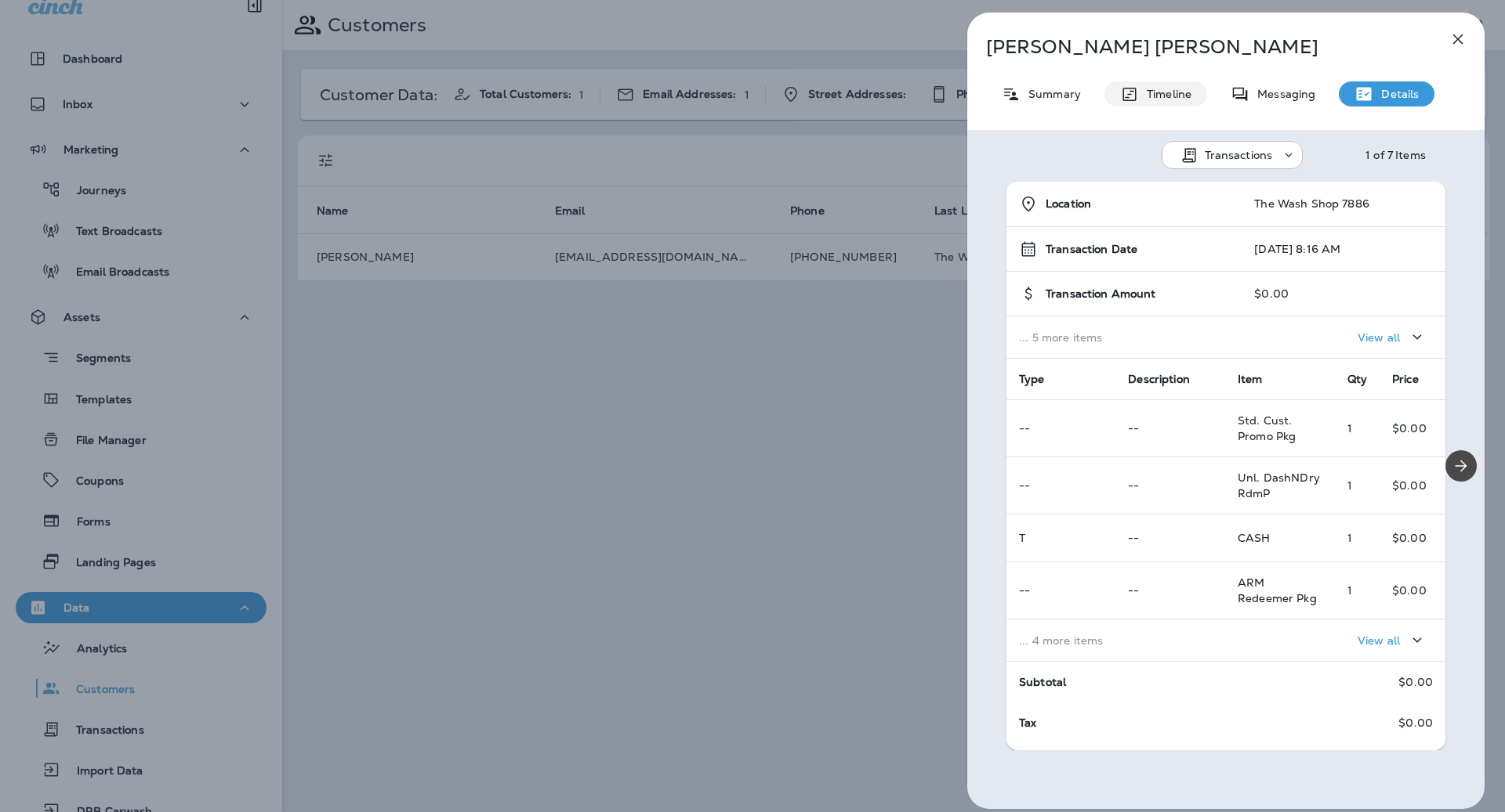
click at [1188, 95] on p "Timeline" at bounding box center [1164, 93] width 53 height 12
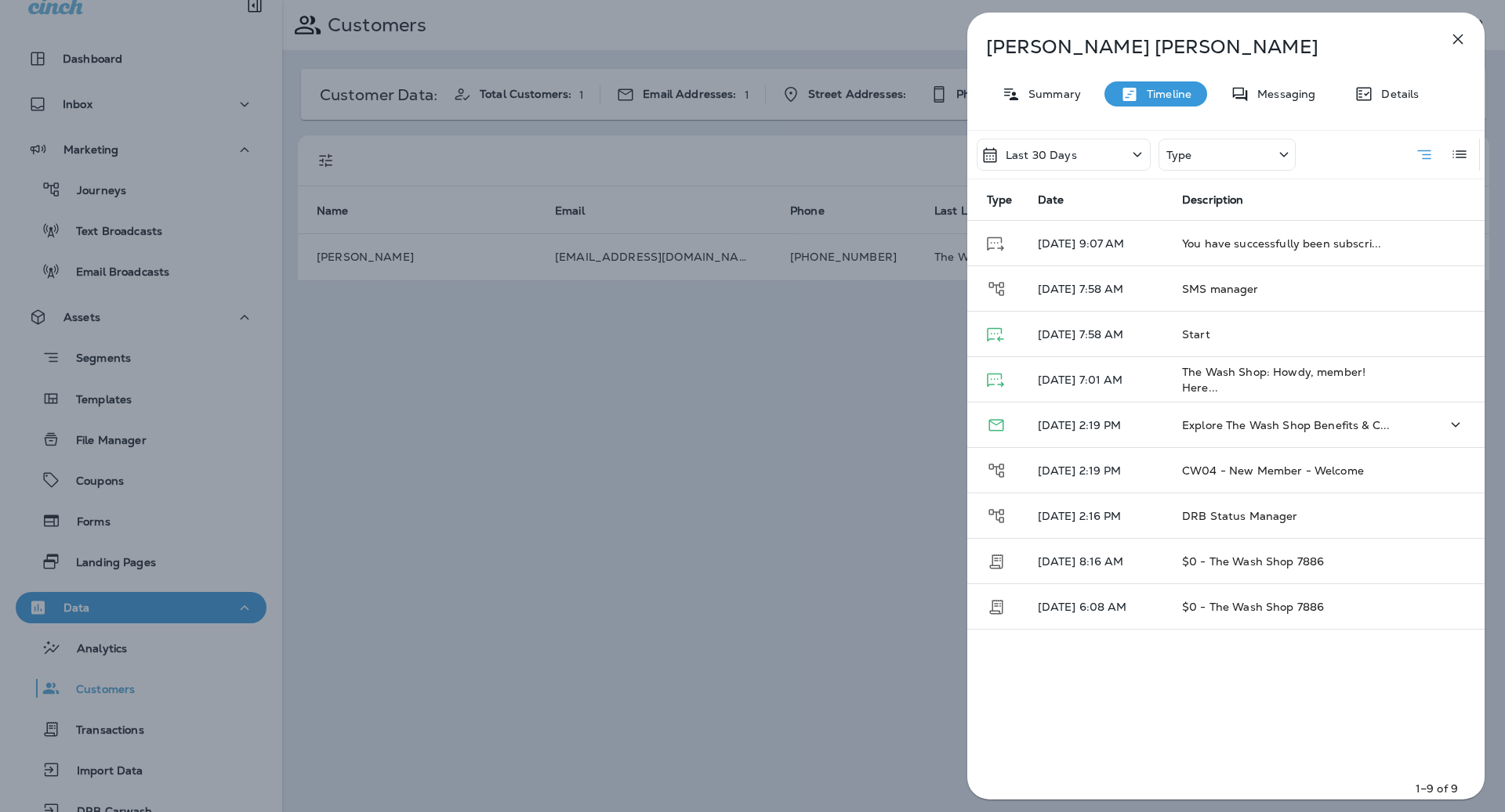
click at [1427, 424] on div at bounding box center [1425, 424] width 28 height 32
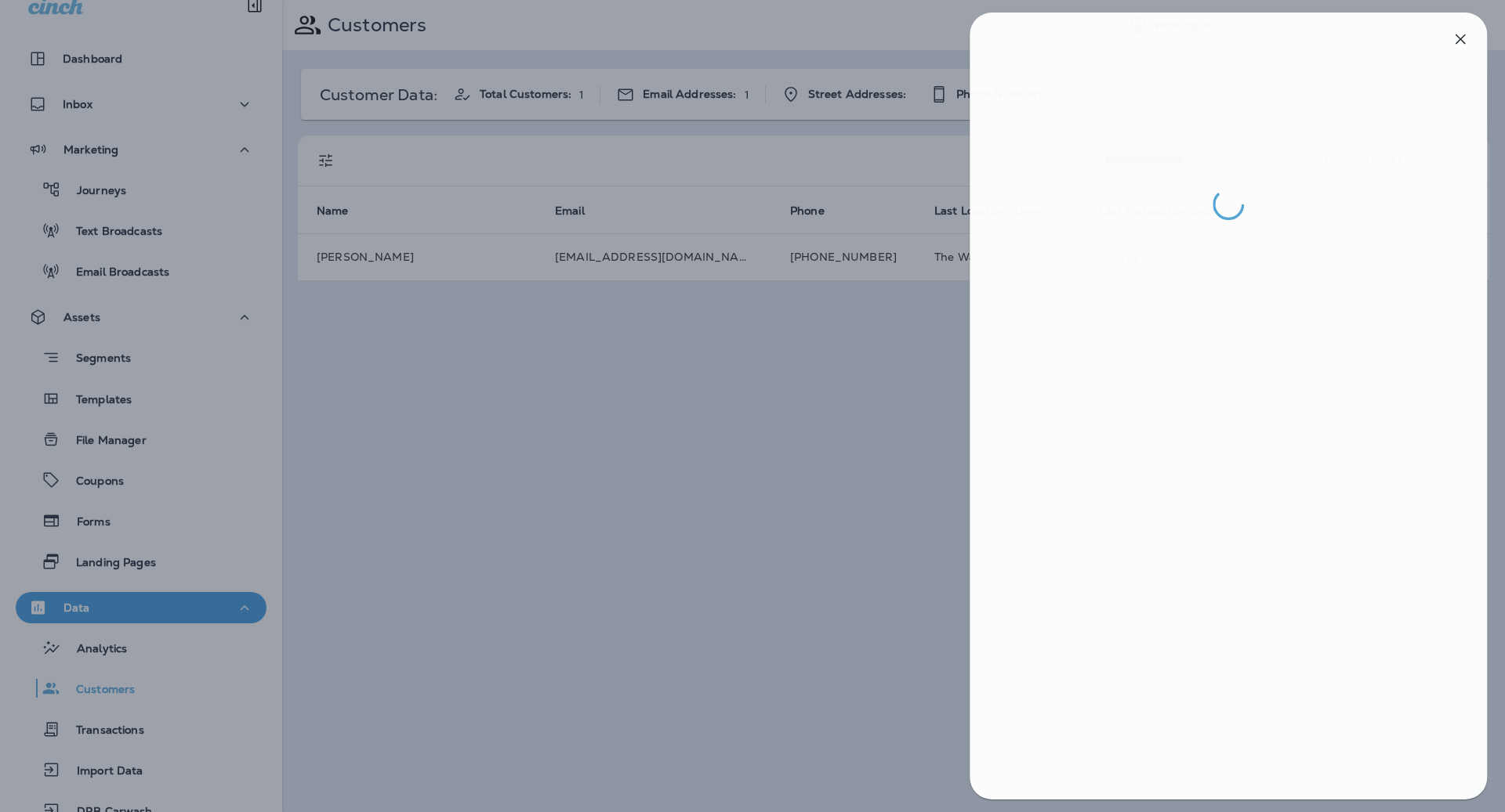
click at [118, 429] on div at bounding box center [754, 406] width 1505 height 812
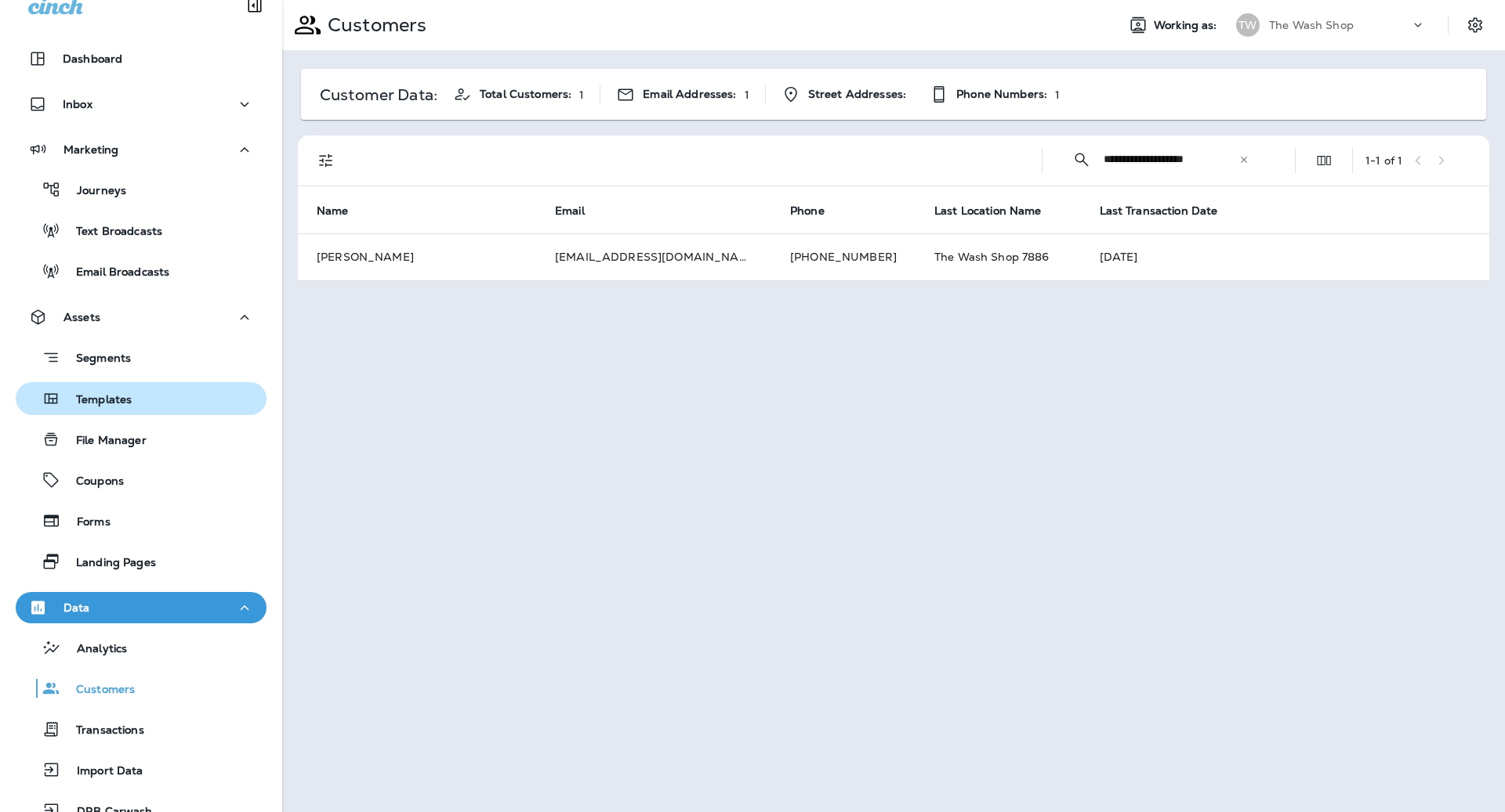
drag, startPoint x: 132, startPoint y: 383, endPoint x: 130, endPoint y: 394, distance: 11.2
click at [132, 383] on div "Segments Templates File Manager Coupons Forms Landing Pages" at bounding box center [140, 455] width 250 height 245
click at [130, 394] on p "Templates" at bounding box center [96, 401] width 71 height 15
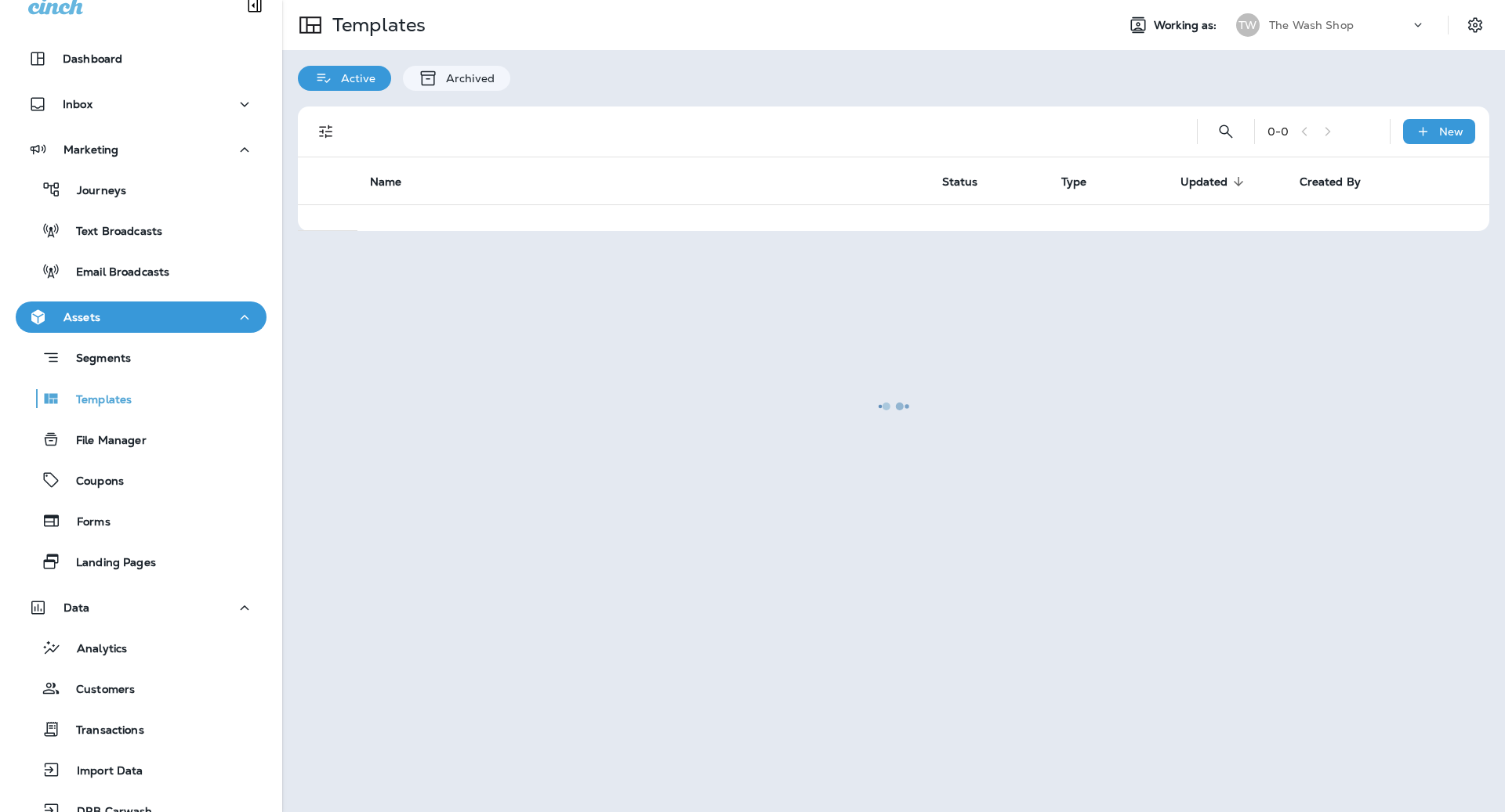
click at [1239, 138] on div at bounding box center [893, 406] width 1219 height 809
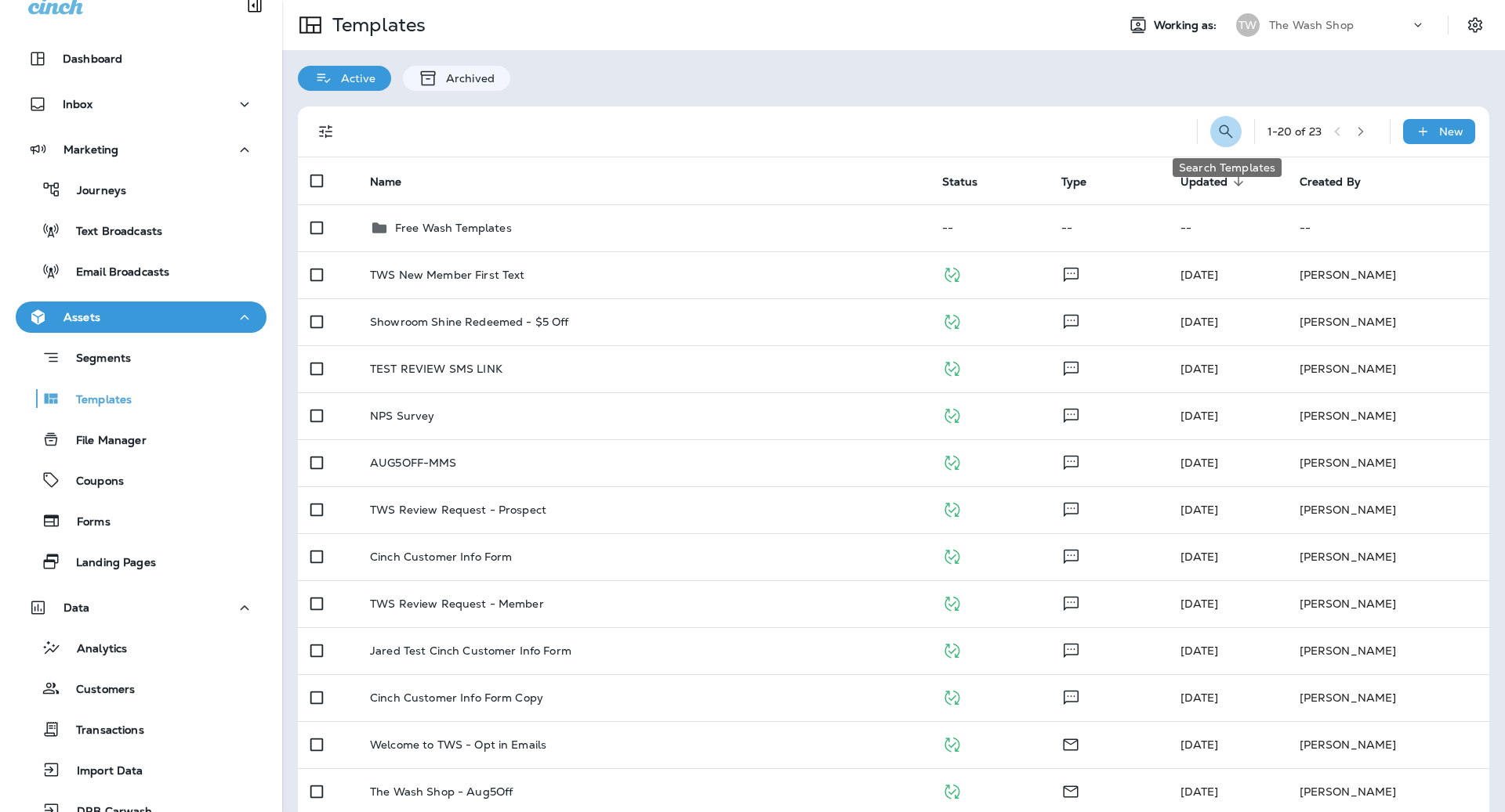
click at [1226, 128] on icon "Search Templates" at bounding box center [1226, 131] width 19 height 19
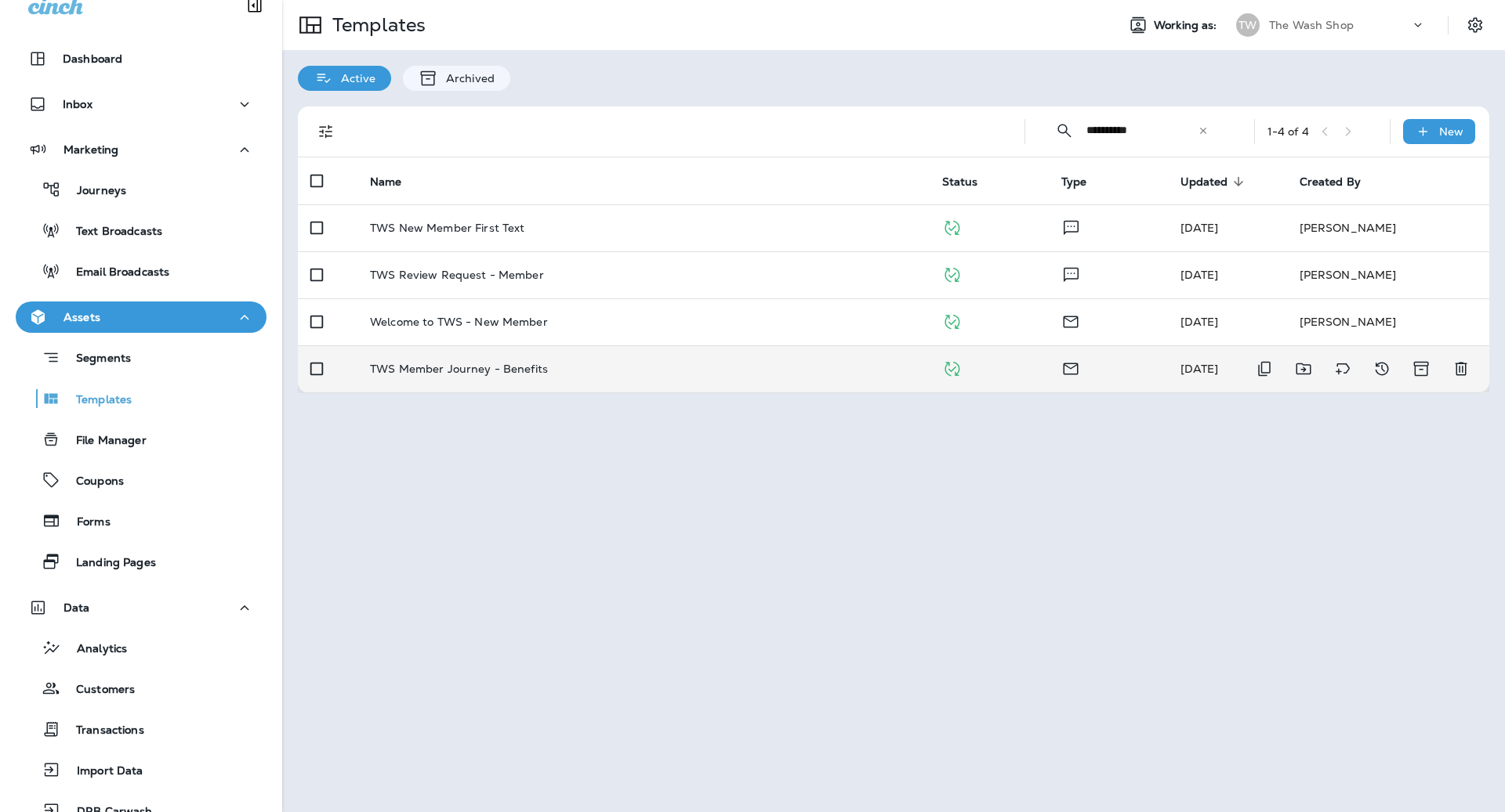
type input "**********"
click at [884, 362] on div "TWS Member Journey - Benefits" at bounding box center [644, 368] width 547 height 12
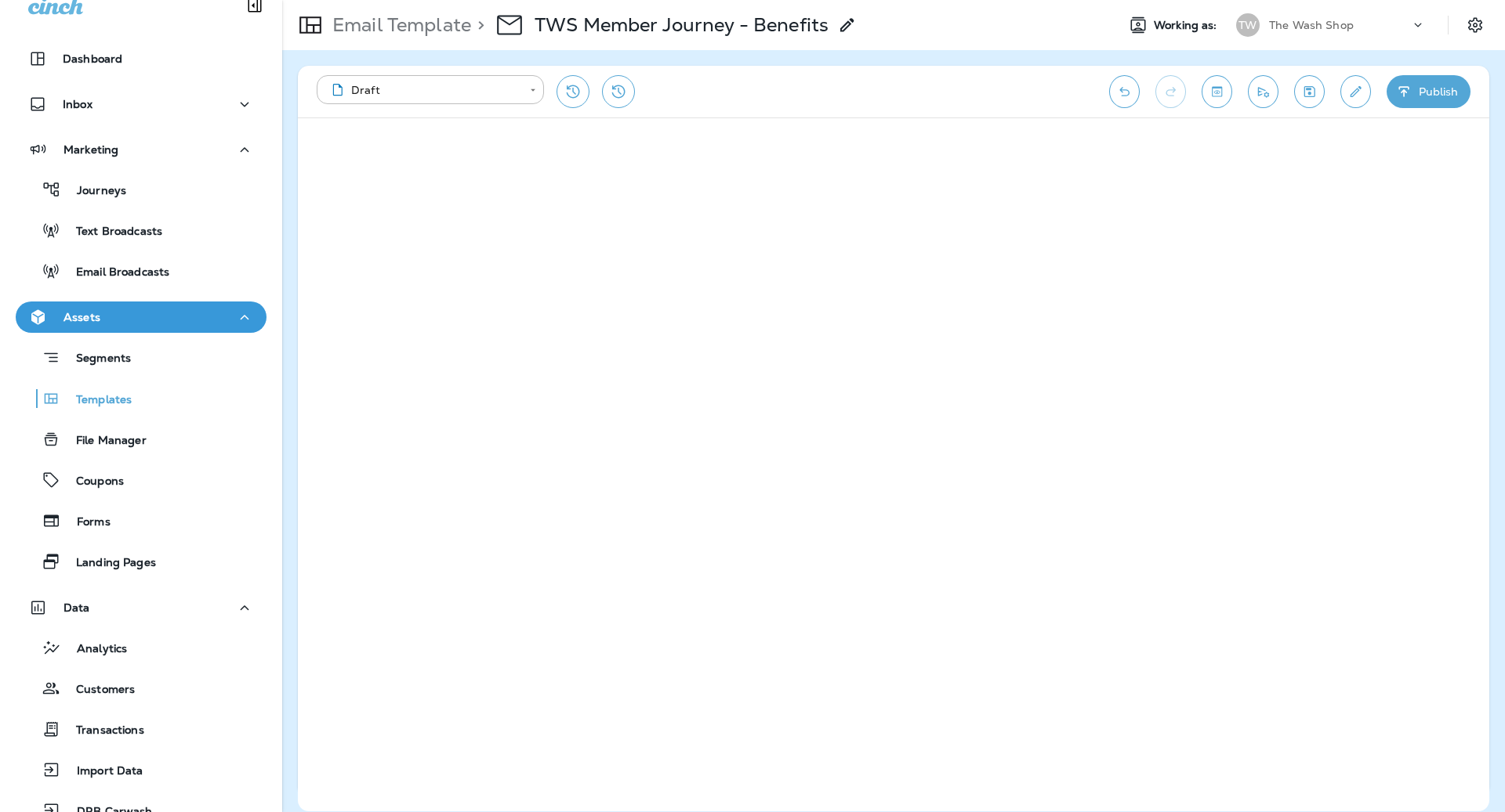
click at [1453, 87] on button "Publish" at bounding box center [1427, 91] width 83 height 33
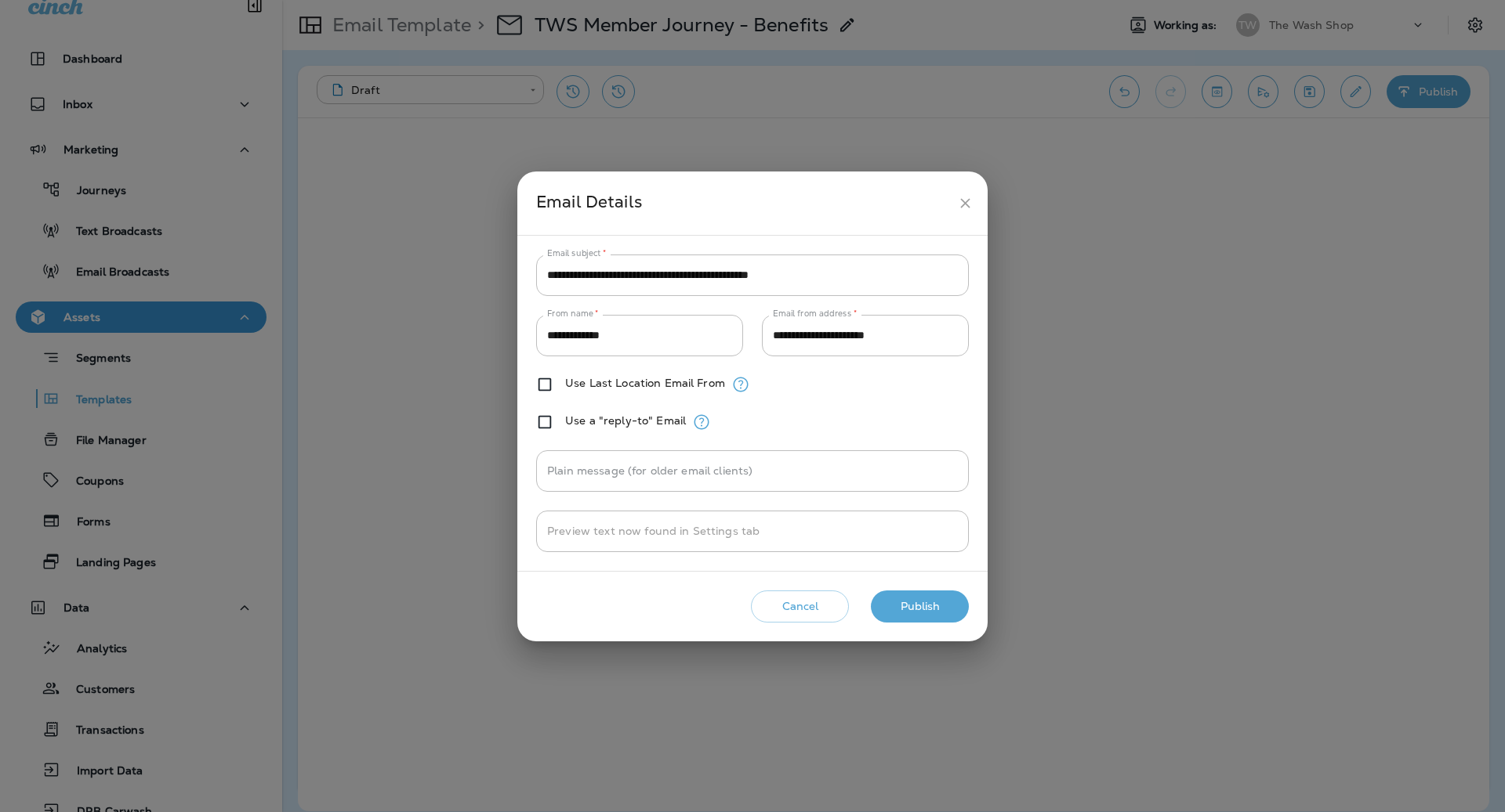
click at [926, 615] on button "Publish" at bounding box center [920, 606] width 98 height 32
